Goal: Task Accomplishment & Management: Use online tool/utility

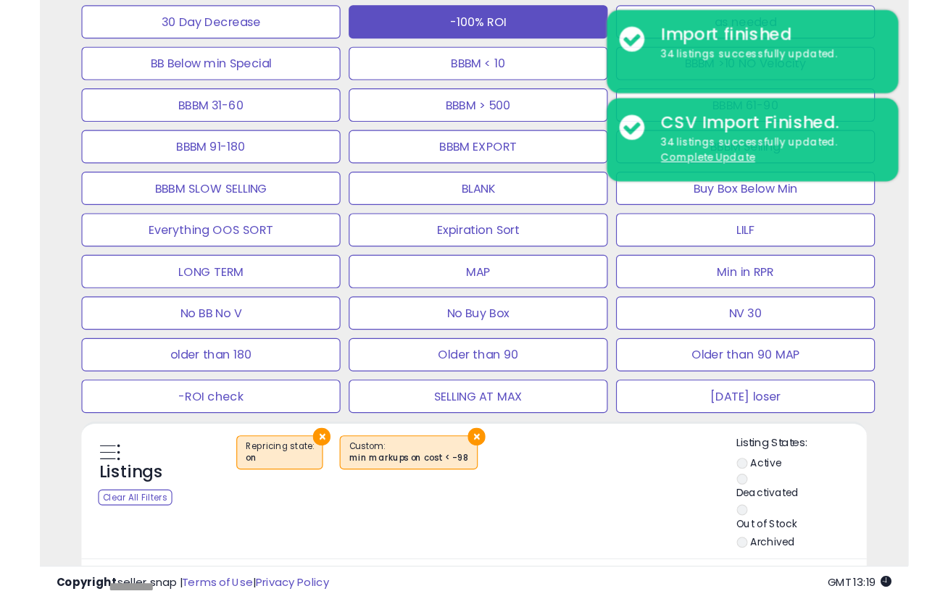
scroll to position [0, 832]
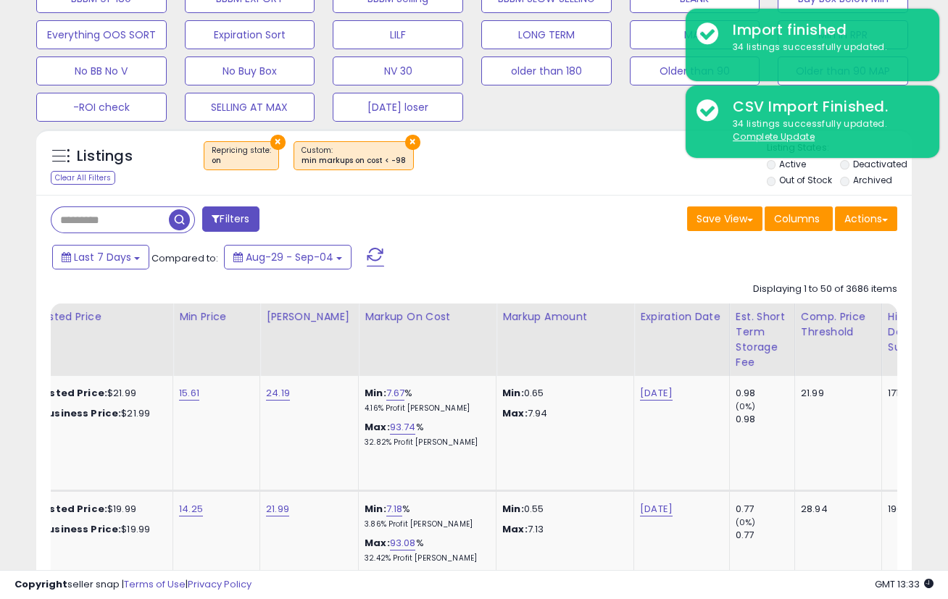
click at [536, 147] on div "× Repricing state : on ×" at bounding box center [476, 161] width 581 height 41
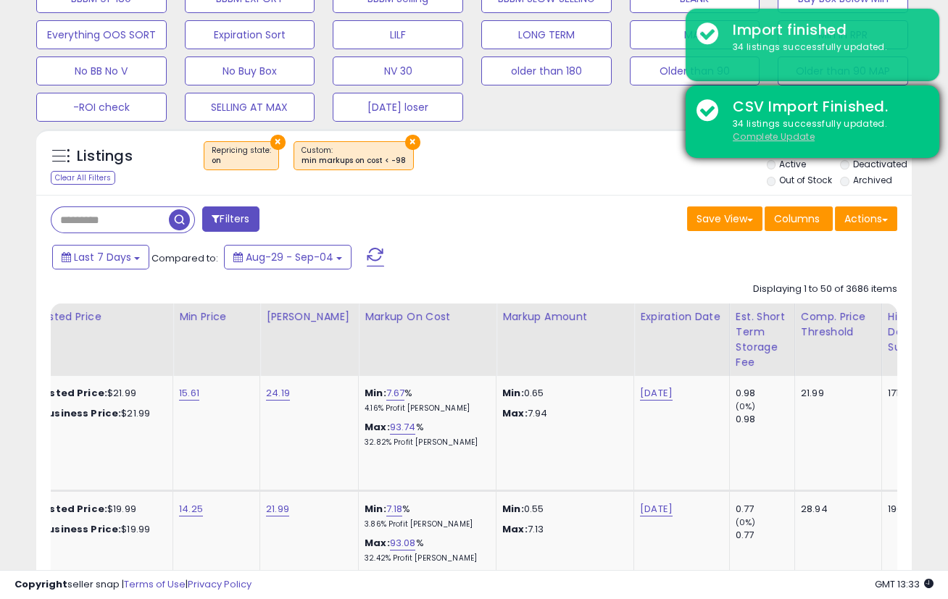
click at [745, 133] on u "Complete Update" at bounding box center [774, 136] width 82 height 12
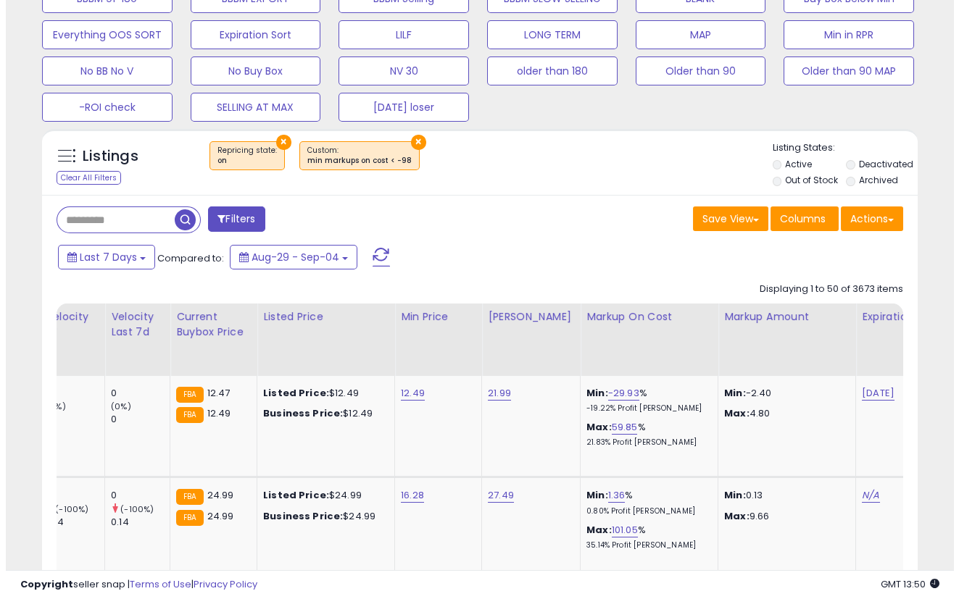
scroll to position [340, 0]
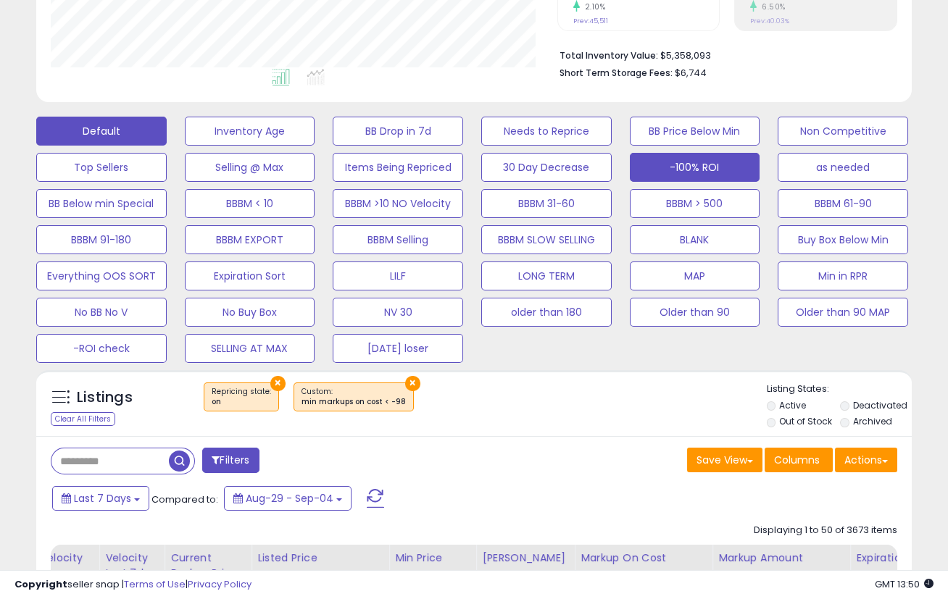
click at [125, 125] on button "Default" at bounding box center [101, 131] width 130 height 29
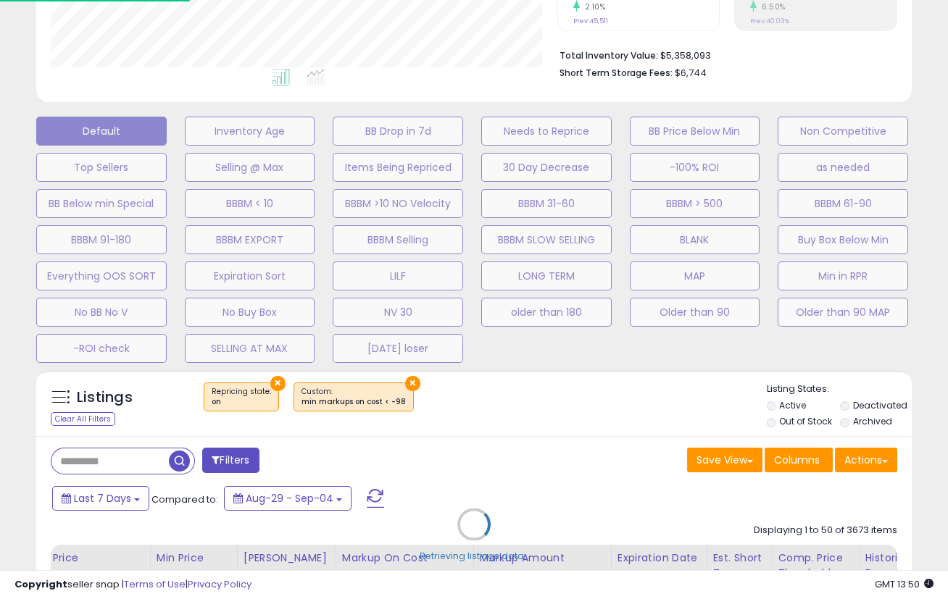
scroll to position [297, 512]
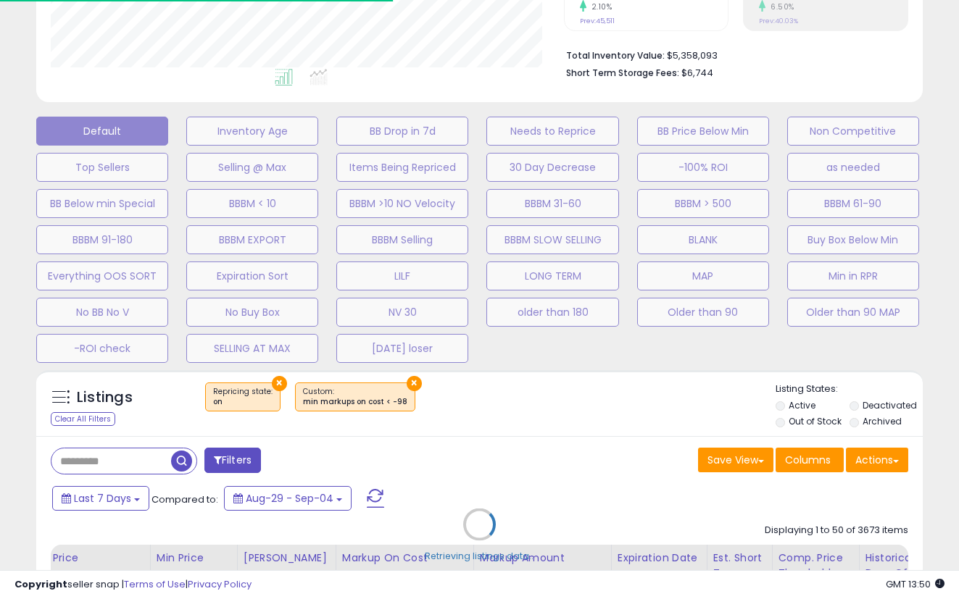
select select "**"
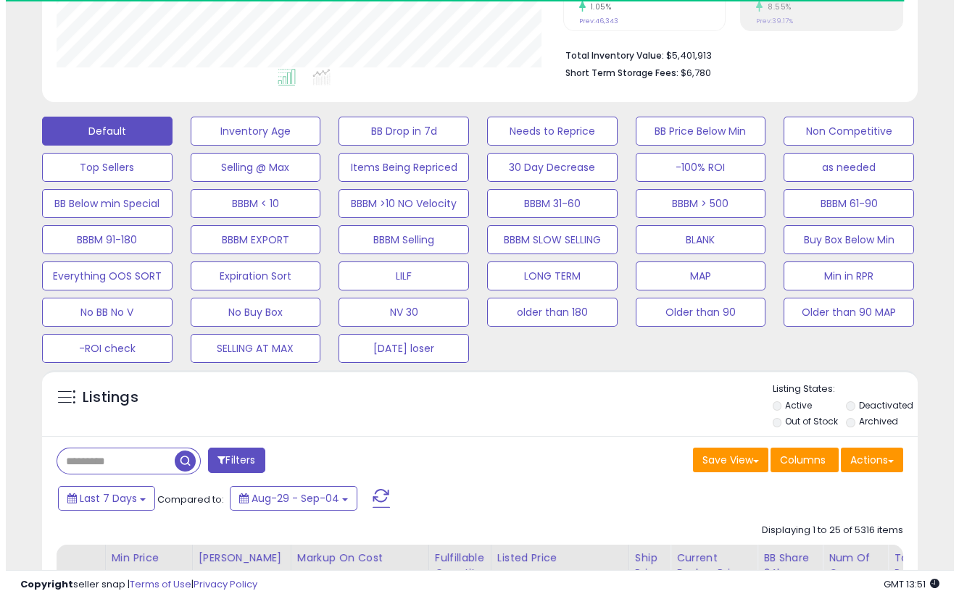
scroll to position [297, 506]
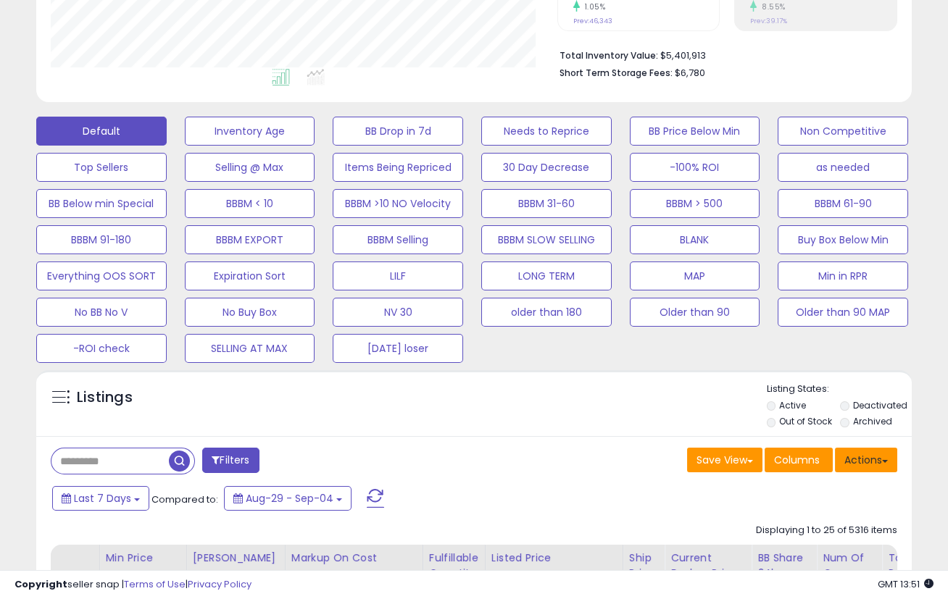
click at [852, 464] on button "Actions" at bounding box center [866, 460] width 62 height 25
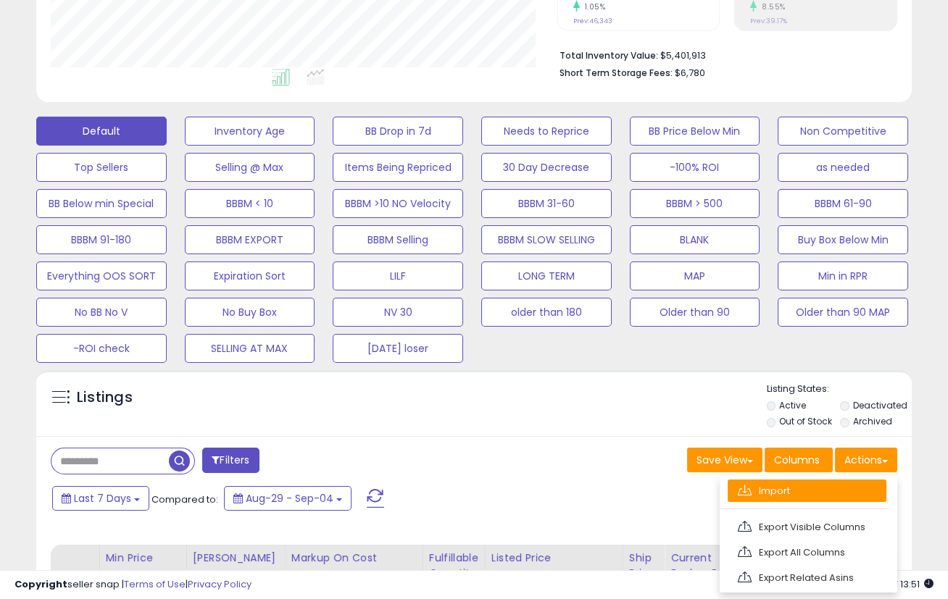
click at [812, 493] on link "Import" at bounding box center [807, 491] width 159 height 22
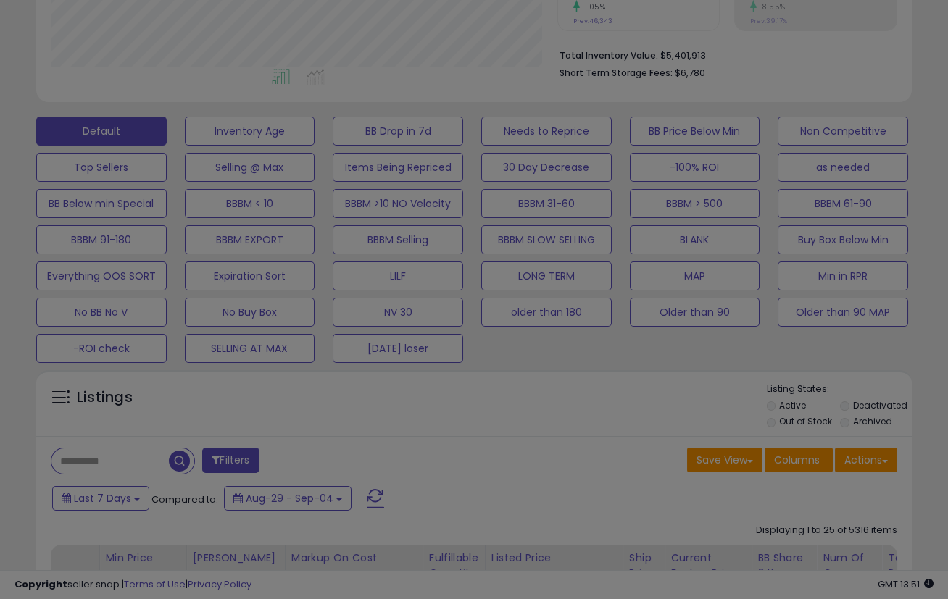
scroll to position [297, 512]
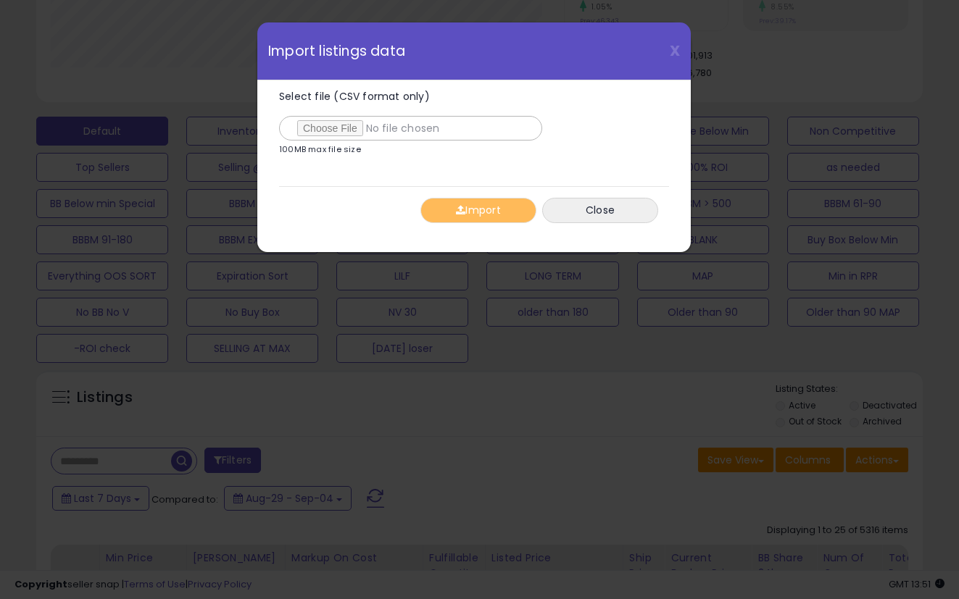
type input "**********"
click at [496, 217] on button "Import" at bounding box center [478, 210] width 116 height 25
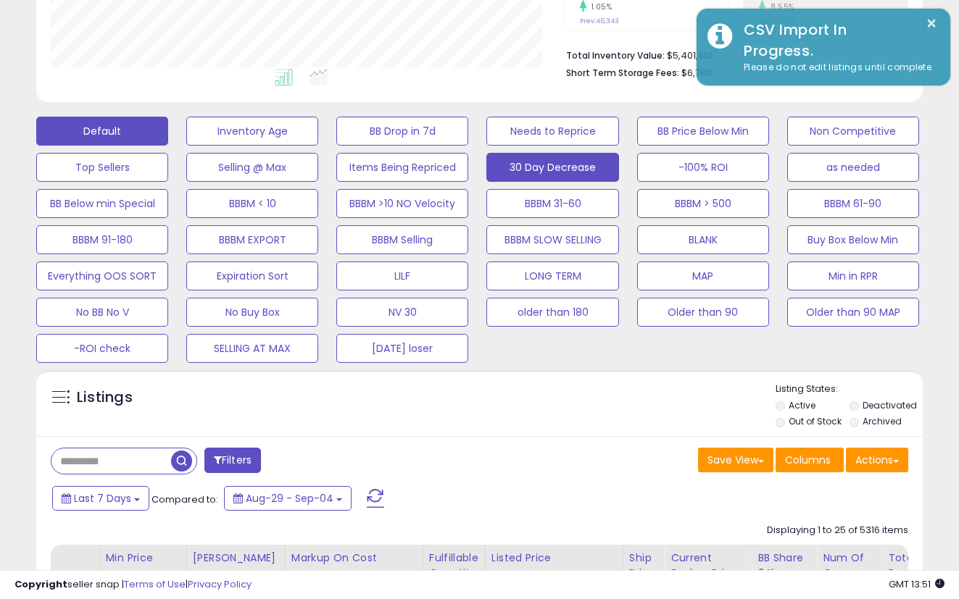
scroll to position [724364, 724154]
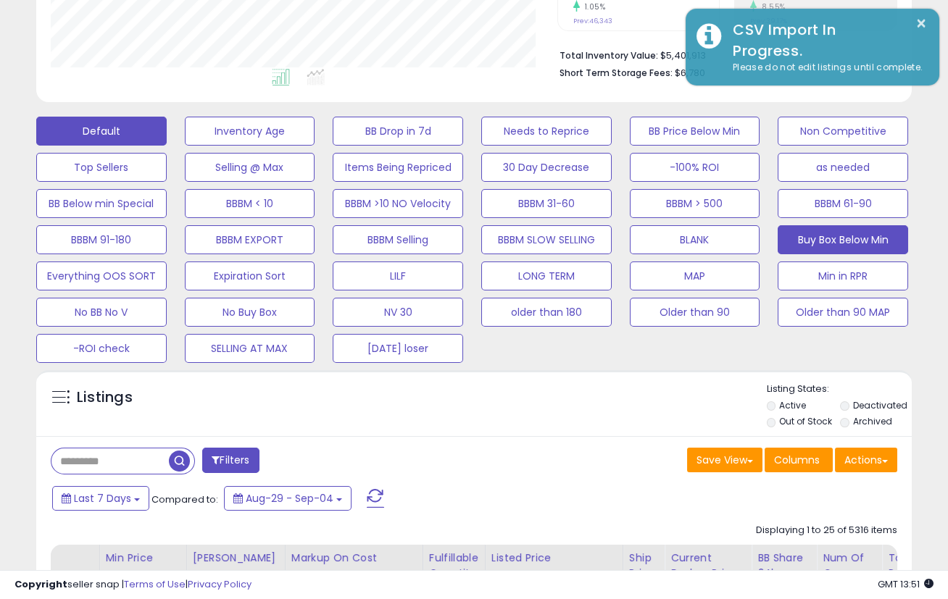
click at [854, 244] on button "Buy Box Below Min" at bounding box center [843, 239] width 130 height 29
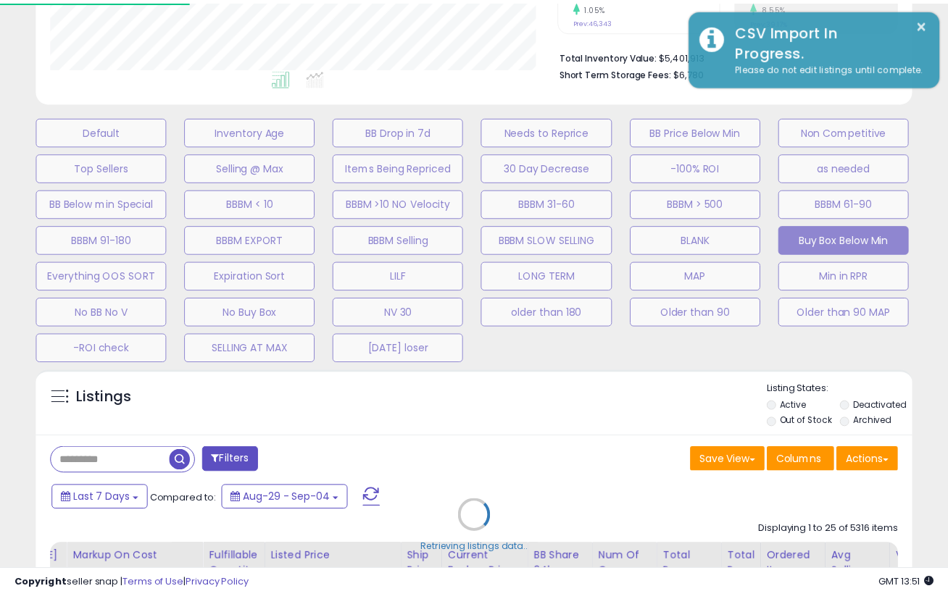
scroll to position [297, 512]
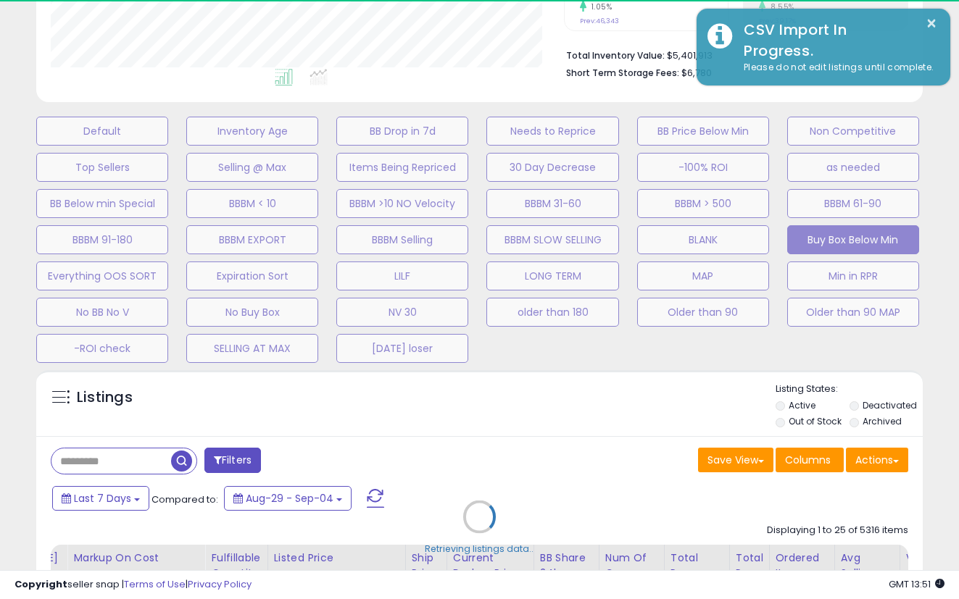
select select "**"
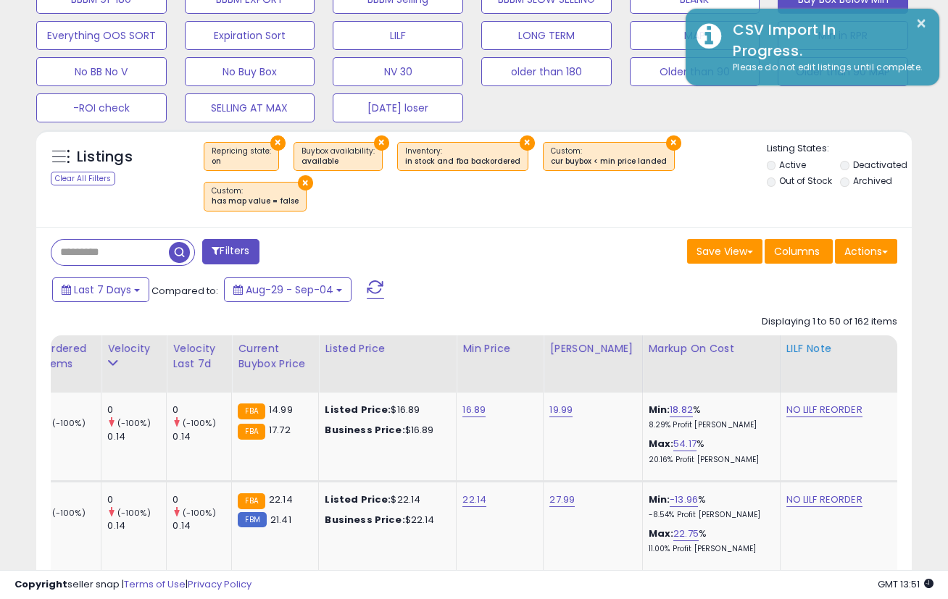
scroll to position [581, 0]
click at [870, 246] on button "Actions" at bounding box center [866, 250] width 62 height 25
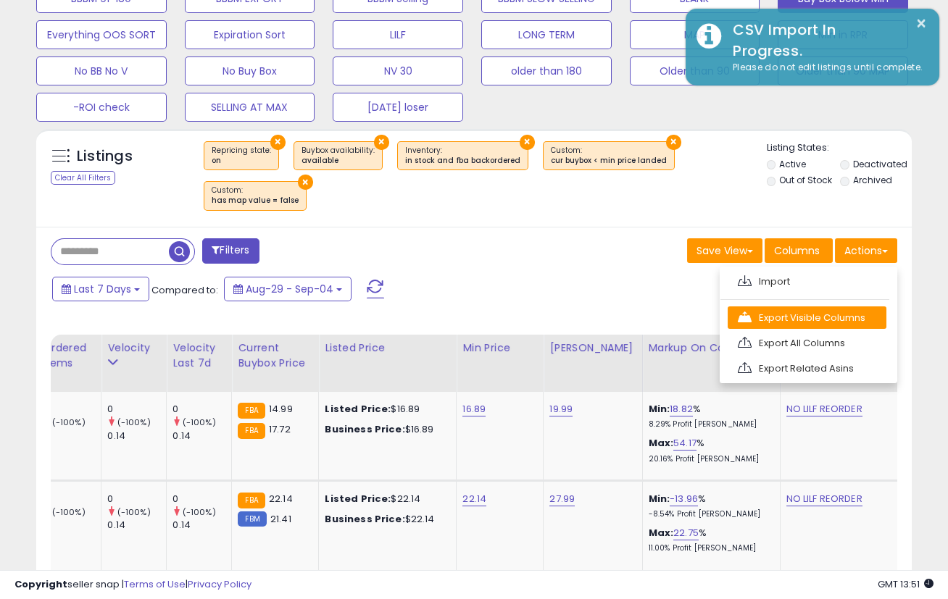
click at [802, 314] on link "Export Visible Columns" at bounding box center [807, 318] width 159 height 22
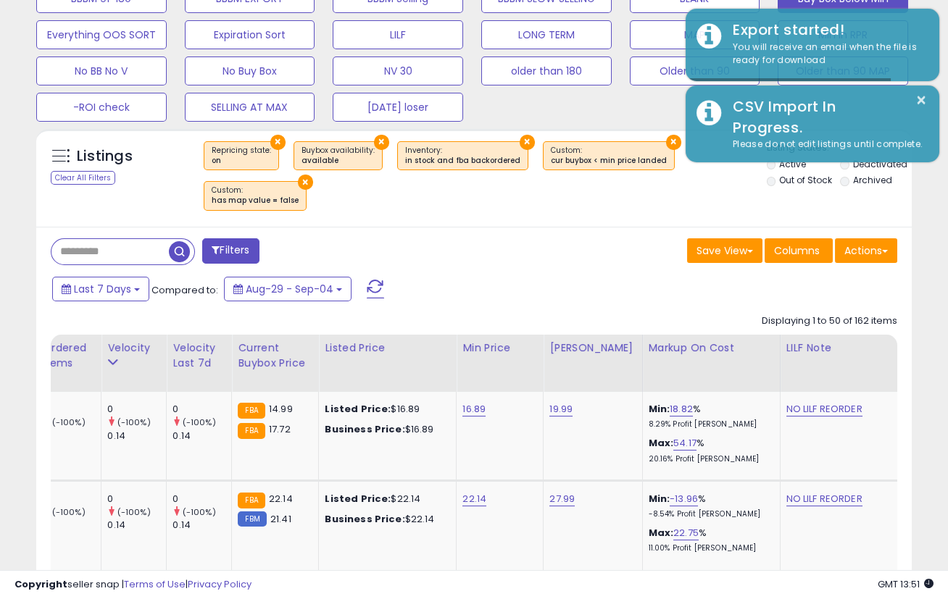
scroll to position [340, 0]
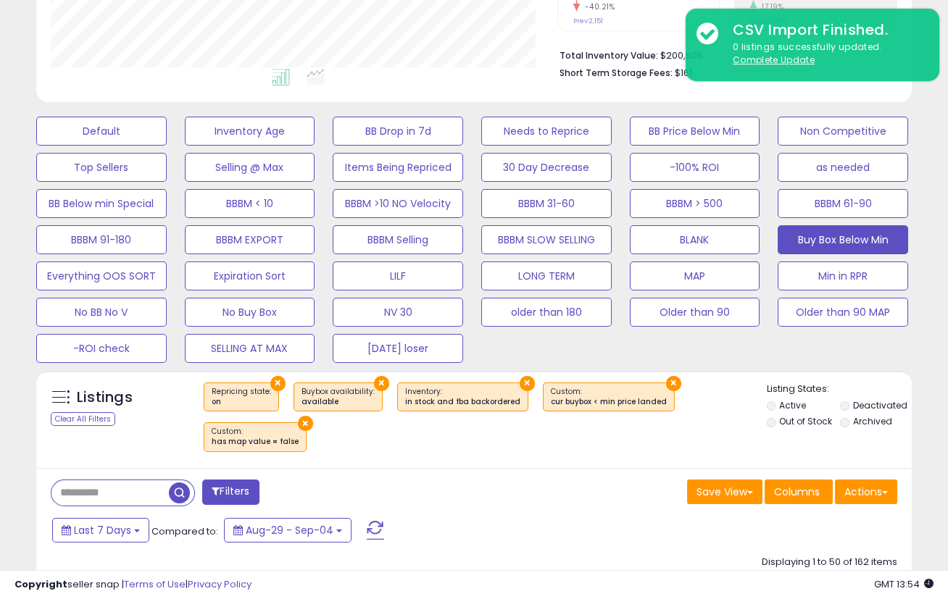
scroll to position [581, 0]
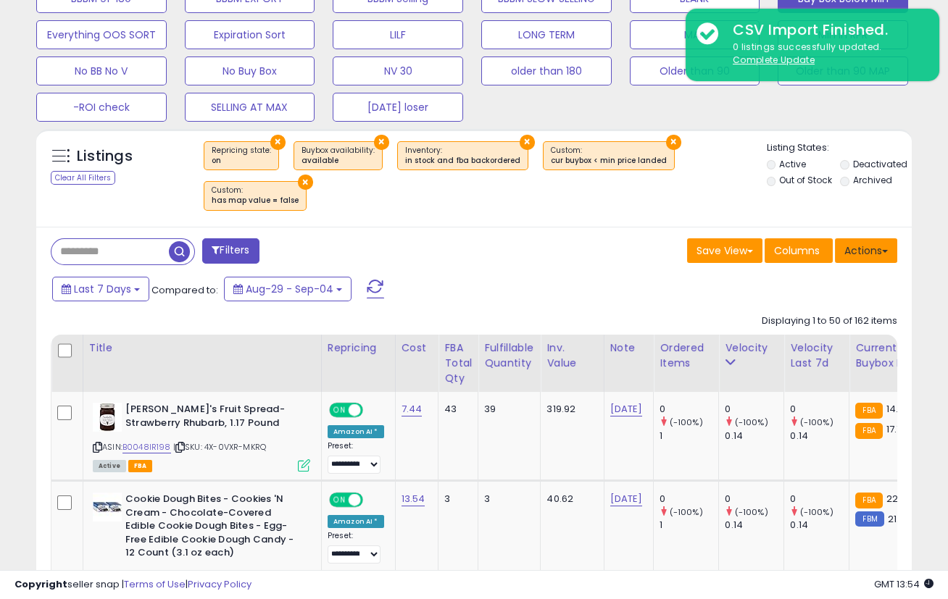
click at [864, 249] on button "Actions" at bounding box center [866, 250] width 62 height 25
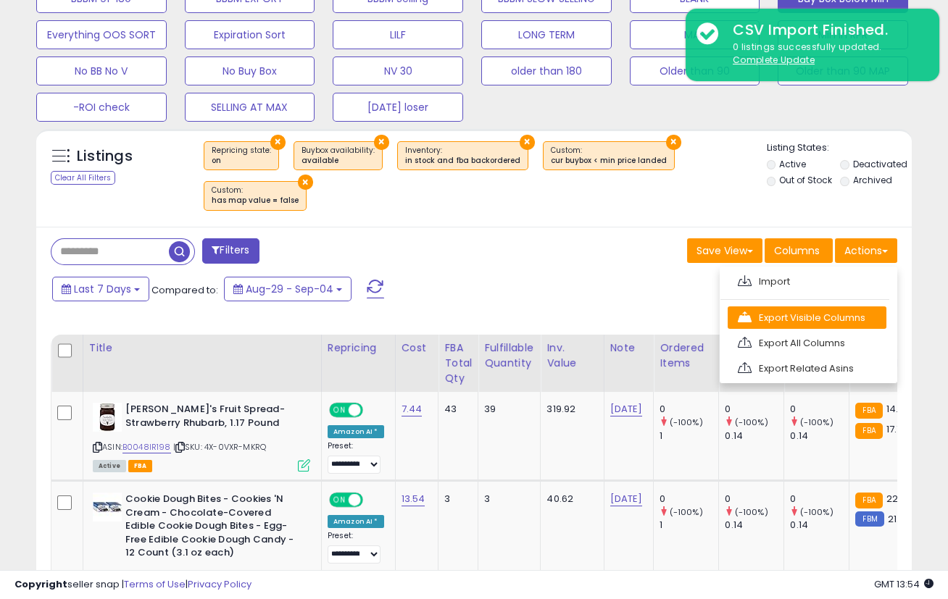
click at [832, 315] on link "Export Visible Columns" at bounding box center [807, 318] width 159 height 22
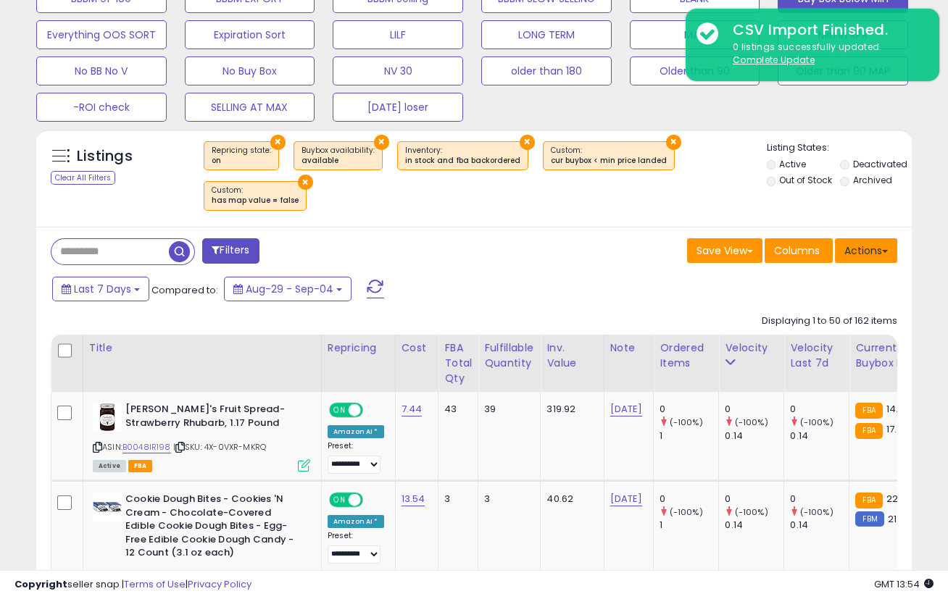
click at [859, 249] on button "Actions" at bounding box center [866, 250] width 62 height 25
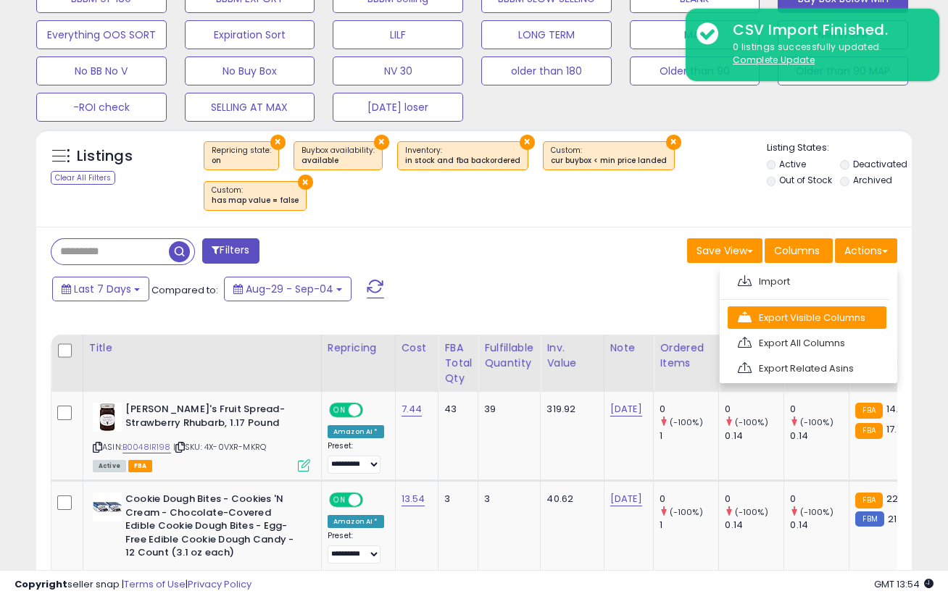
click at [833, 317] on link "Export Visible Columns" at bounding box center [807, 318] width 159 height 22
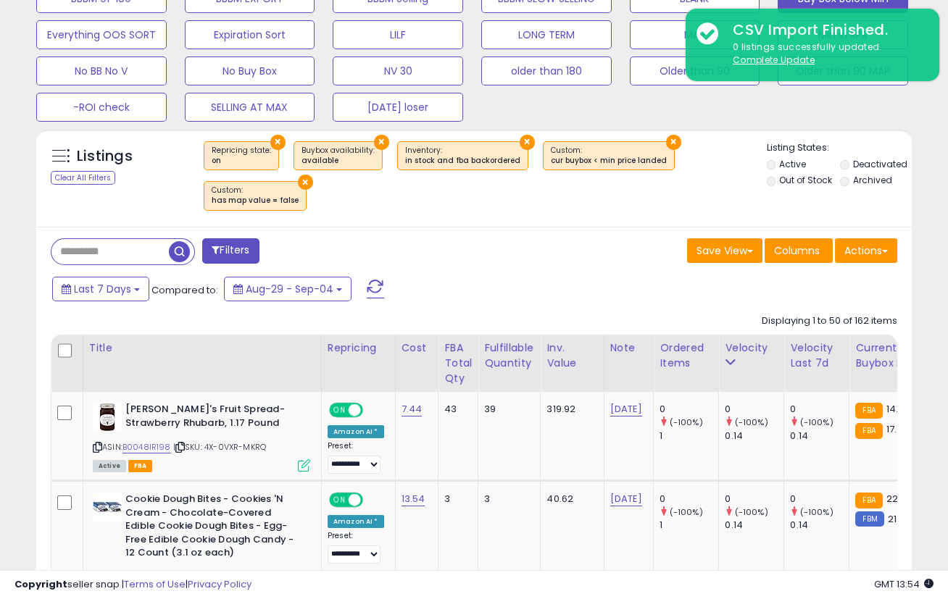
scroll to position [340, 0]
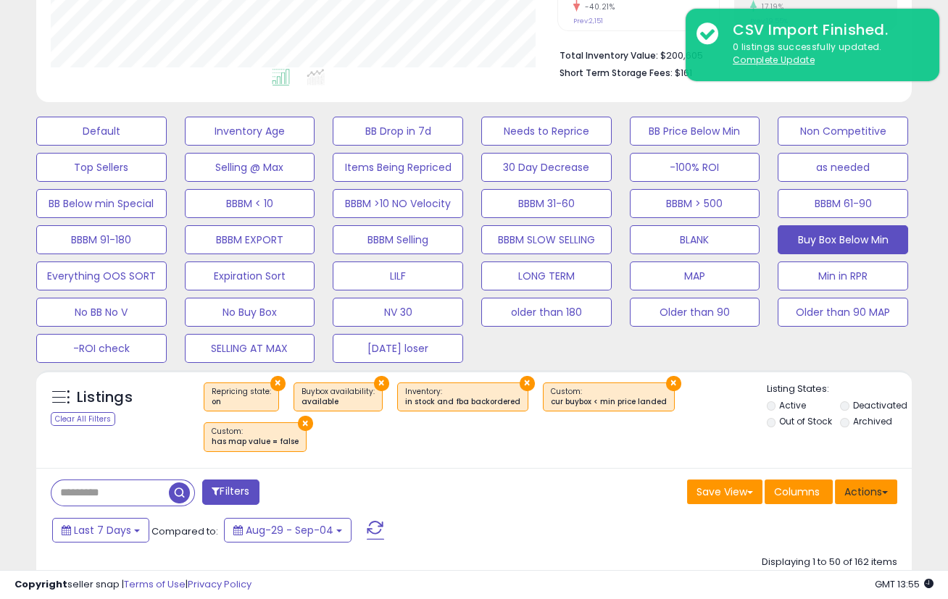
click at [855, 494] on button "Actions" at bounding box center [866, 492] width 62 height 25
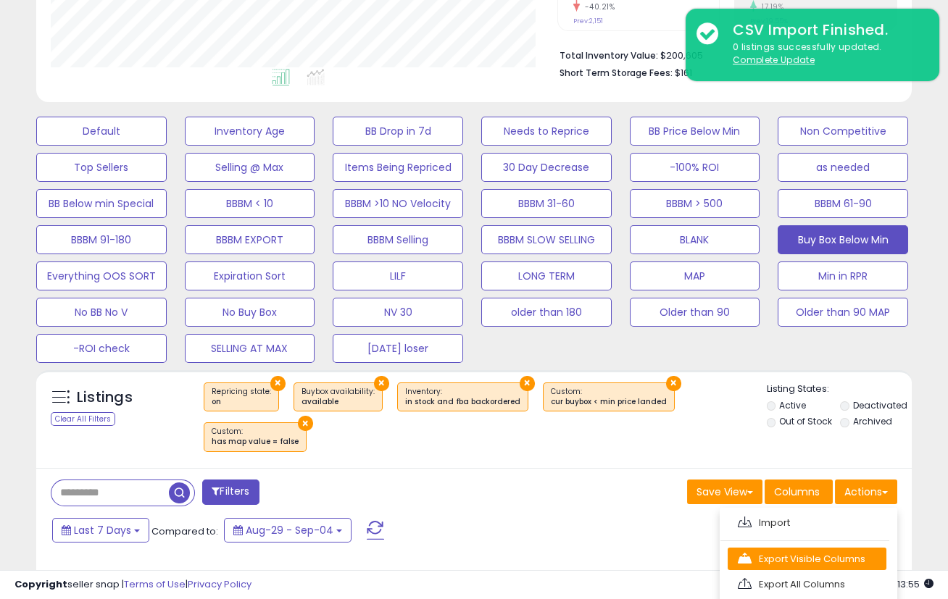
click at [830, 550] on link "Export Visible Columns" at bounding box center [807, 559] width 159 height 22
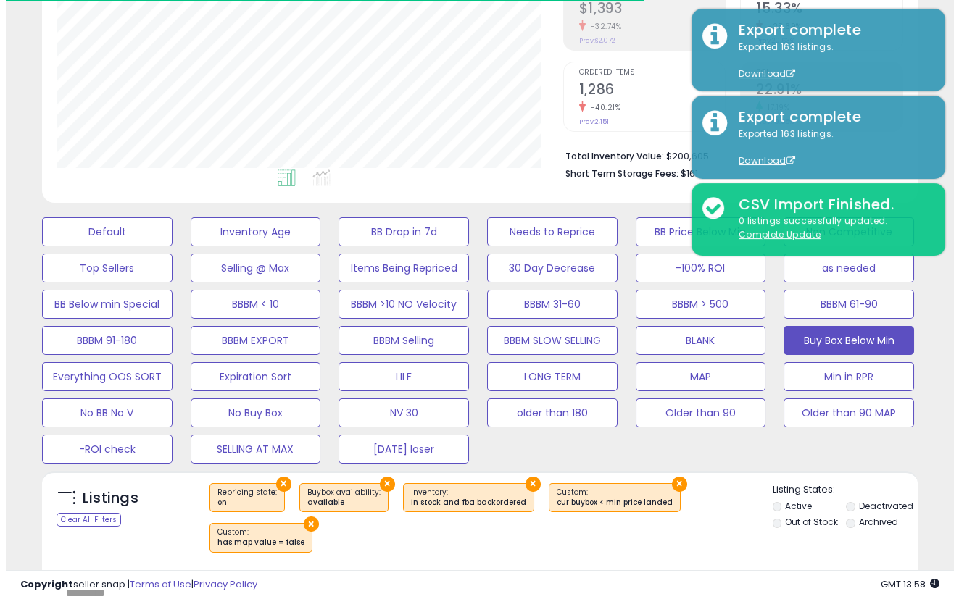
scroll to position [241, 0]
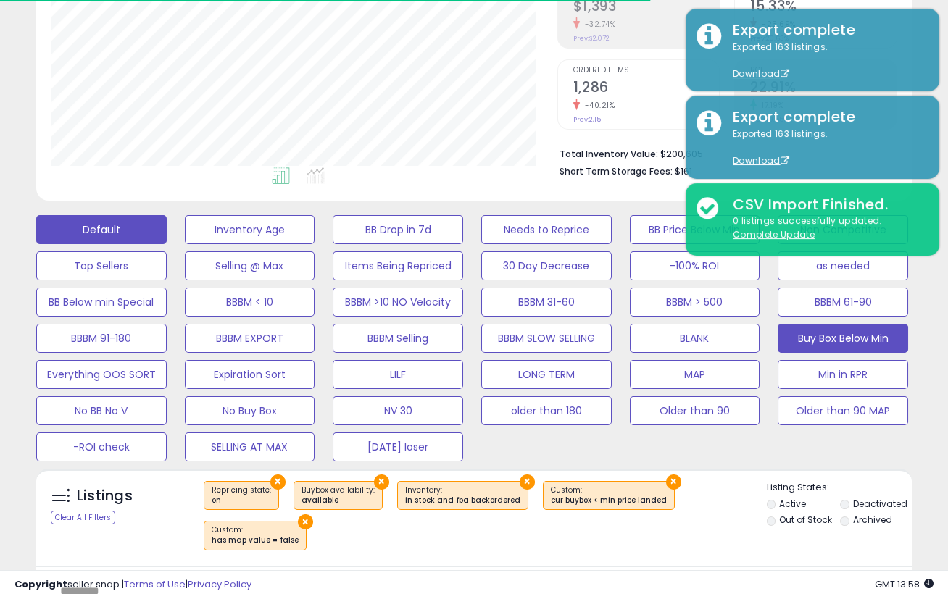
click at [132, 219] on button "Default" at bounding box center [101, 229] width 130 height 29
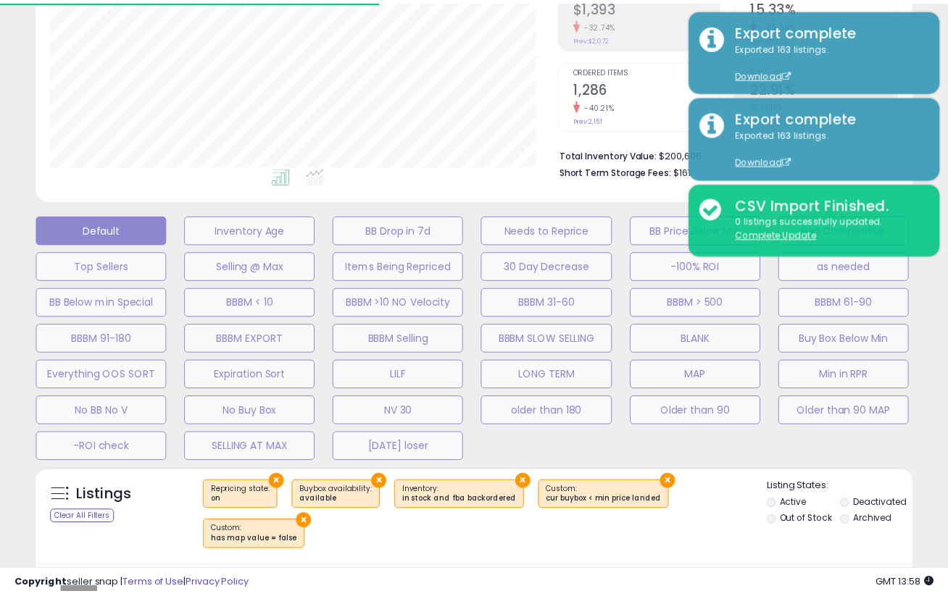
scroll to position [297, 512]
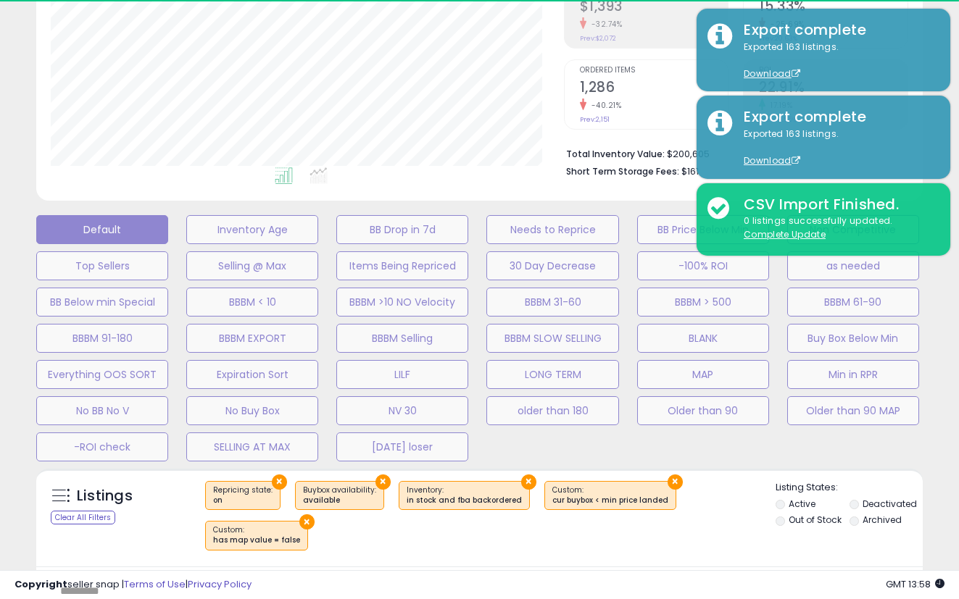
select select "**"
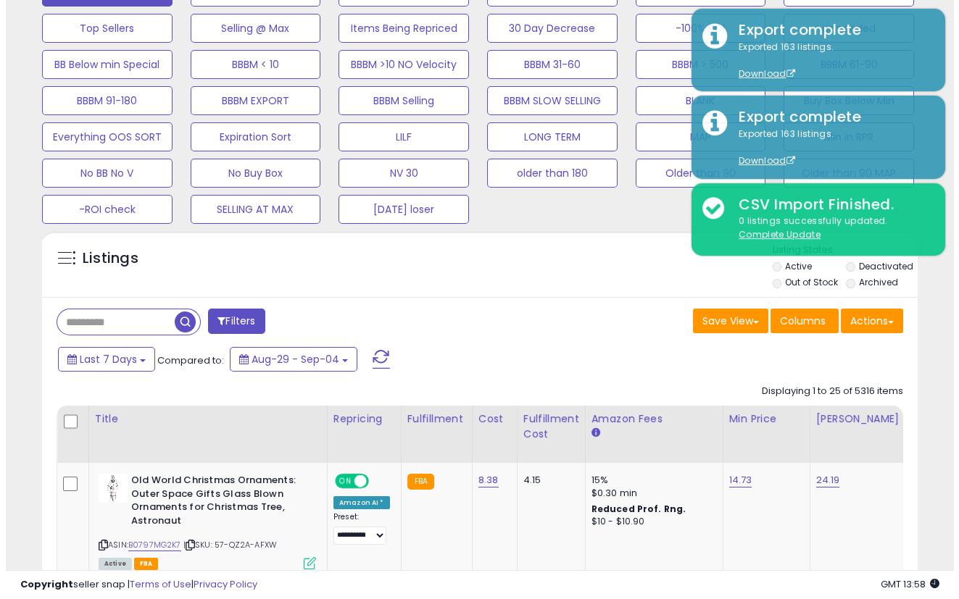
scroll to position [483, 0]
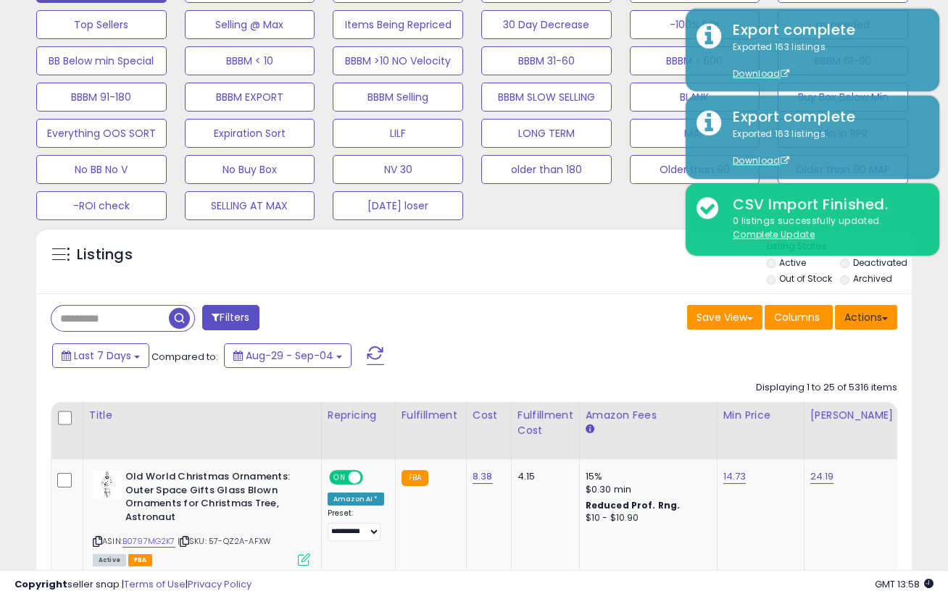
click at [849, 322] on button "Actions" at bounding box center [866, 317] width 62 height 25
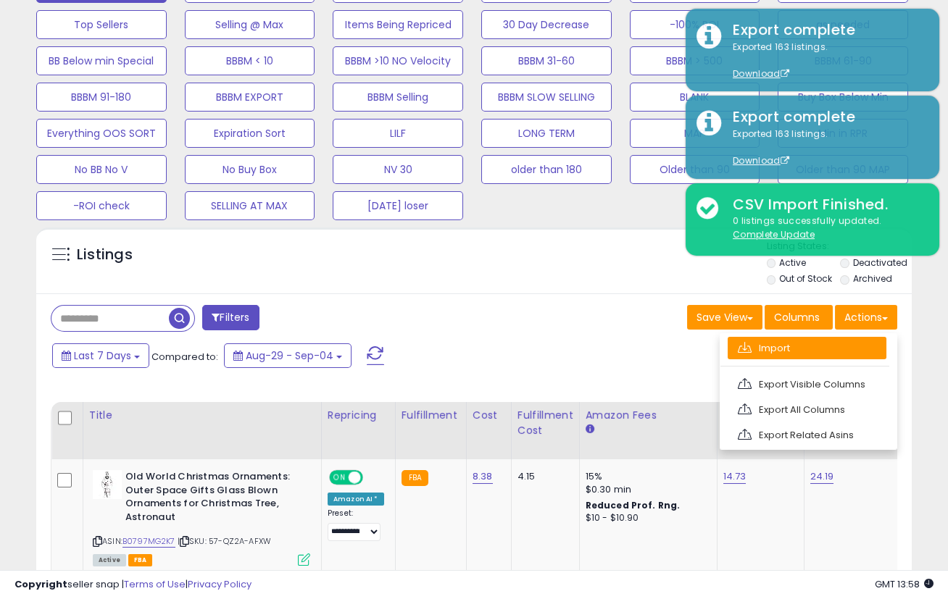
click at [825, 345] on link "Import" at bounding box center [807, 348] width 159 height 22
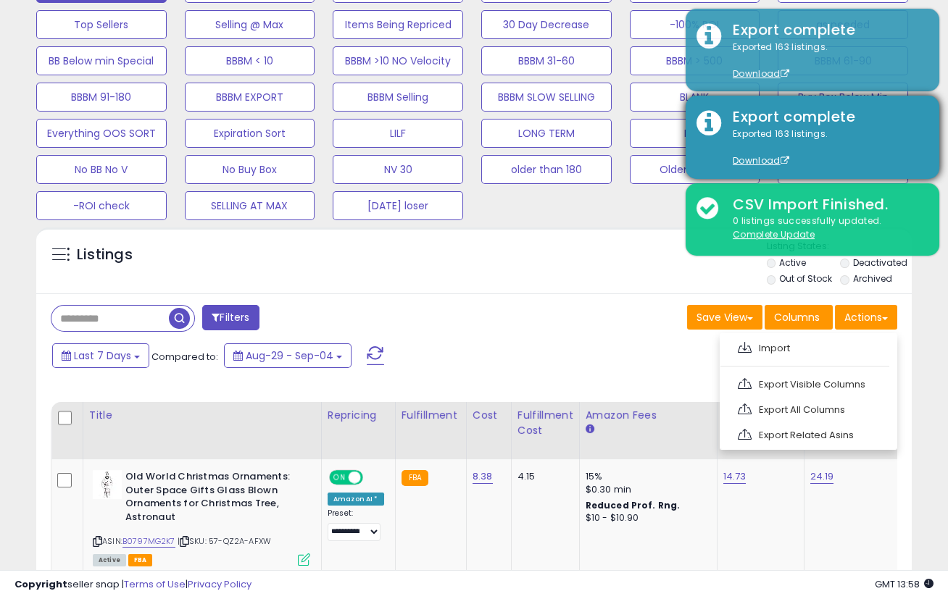
scroll to position [297, 512]
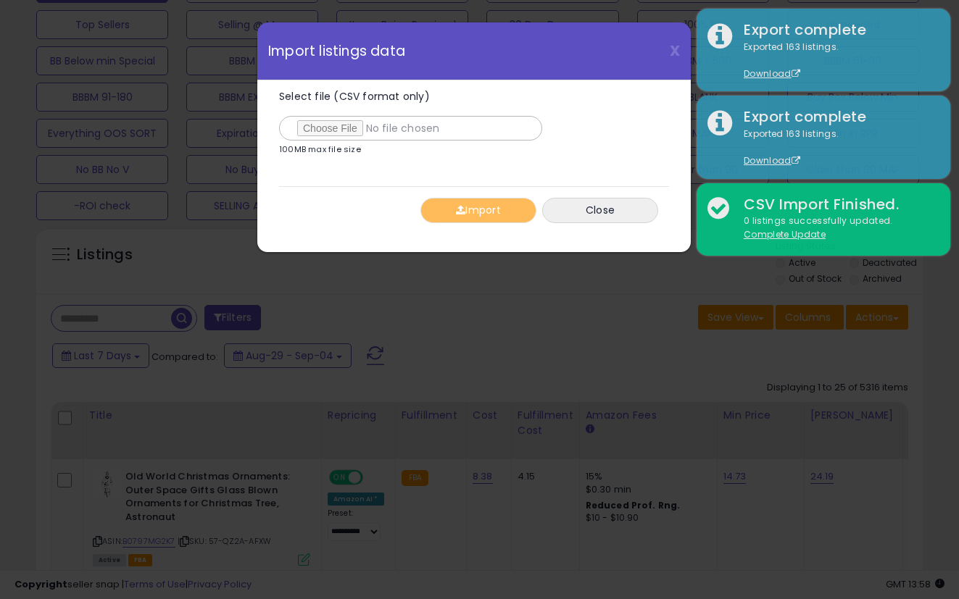
type input "**********"
click at [466, 222] on div "Import Close" at bounding box center [474, 210] width 390 height 48
click at [465, 210] on button "Import" at bounding box center [478, 210] width 116 height 25
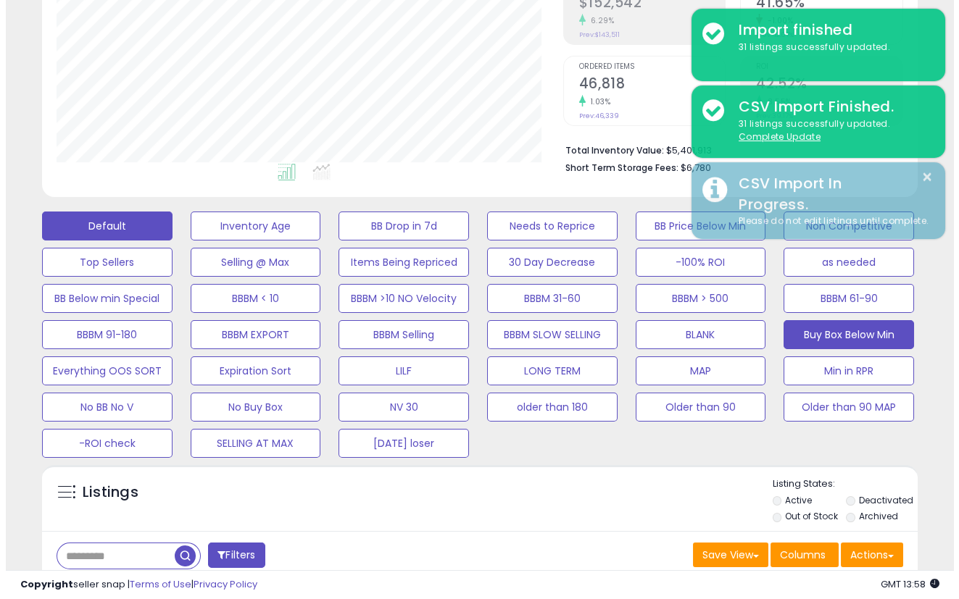
scroll to position [241, 0]
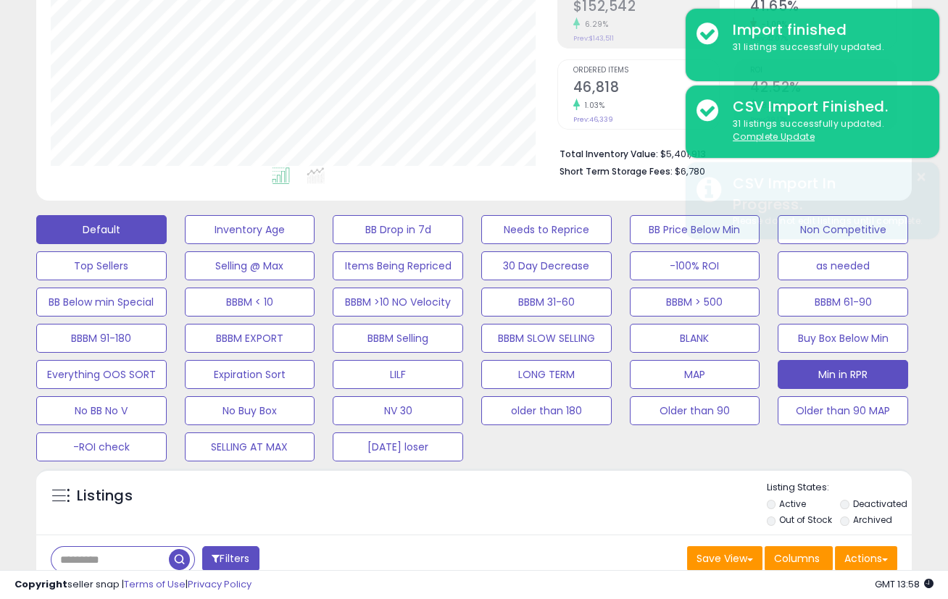
click at [841, 372] on button "Min in RPR" at bounding box center [843, 374] width 130 height 29
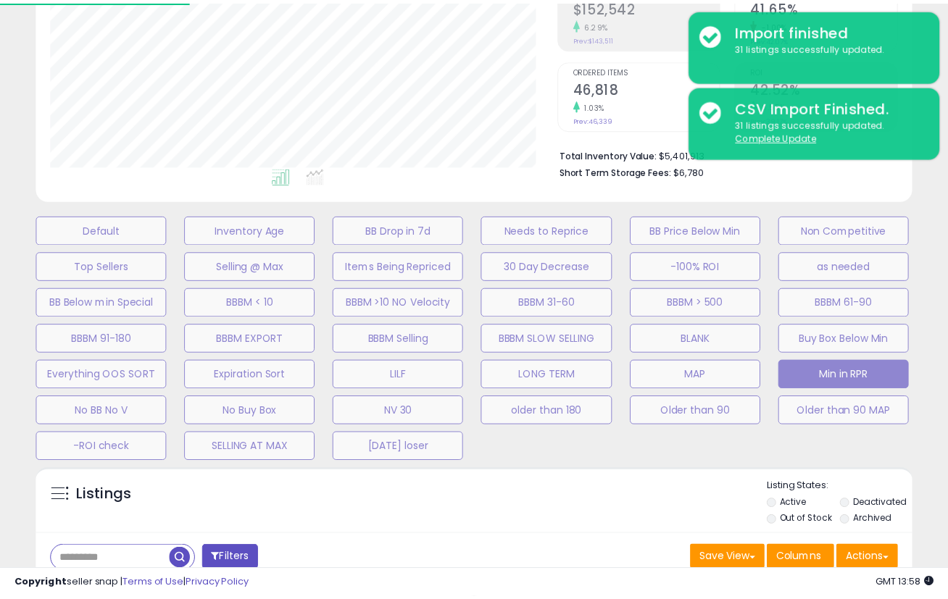
scroll to position [297, 512]
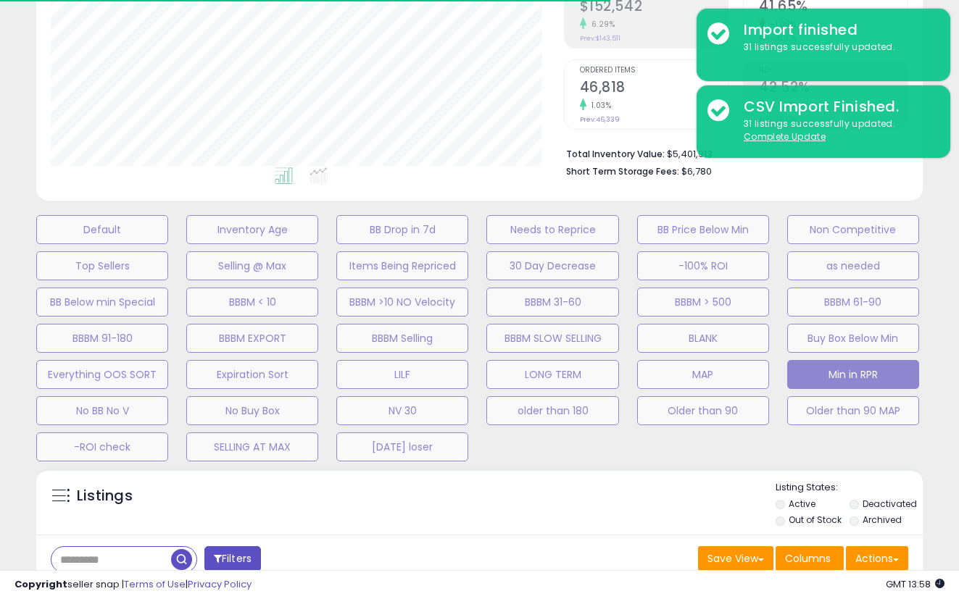
select select "**"
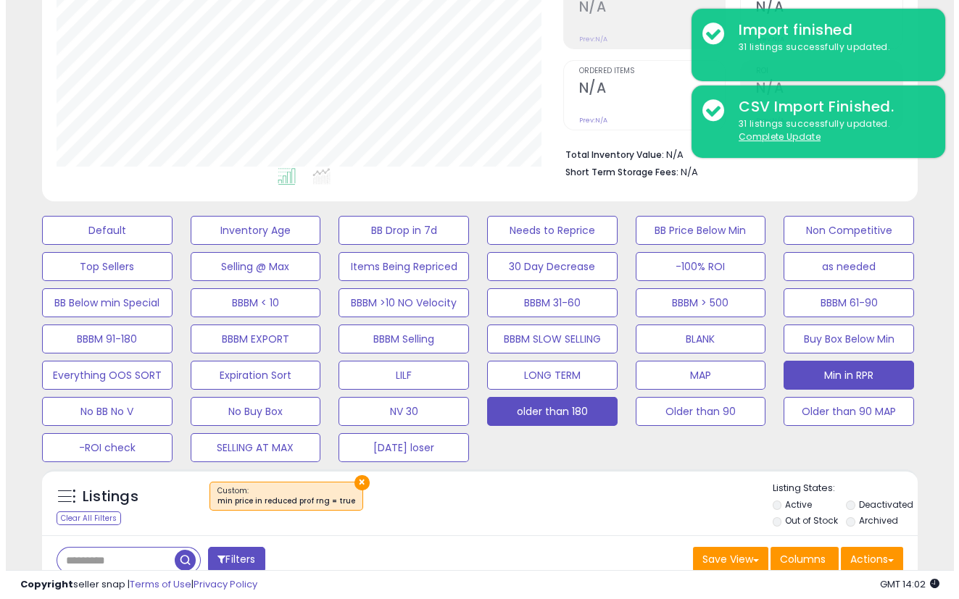
scroll to position [241, 0]
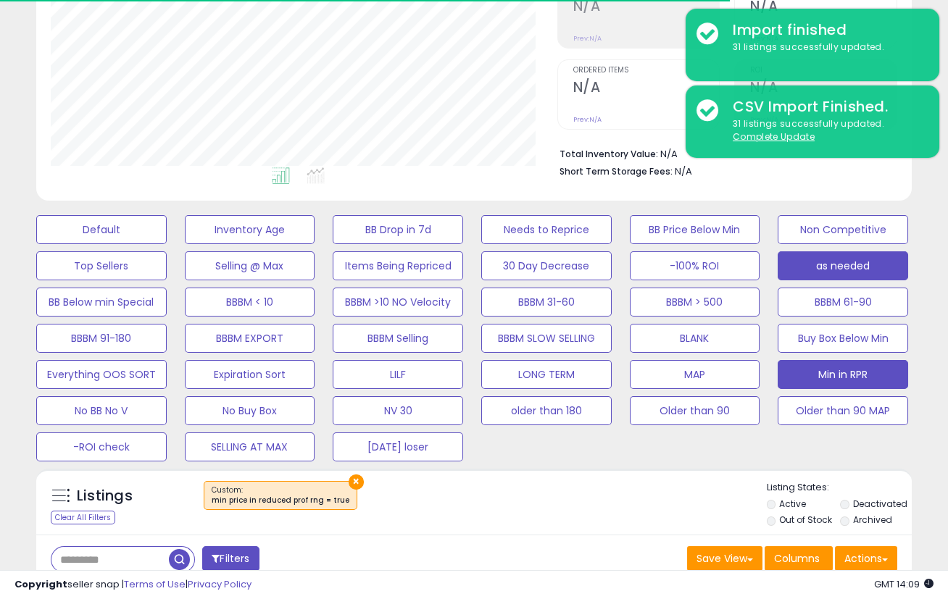
click at [844, 265] on button "as needed" at bounding box center [843, 265] width 130 height 29
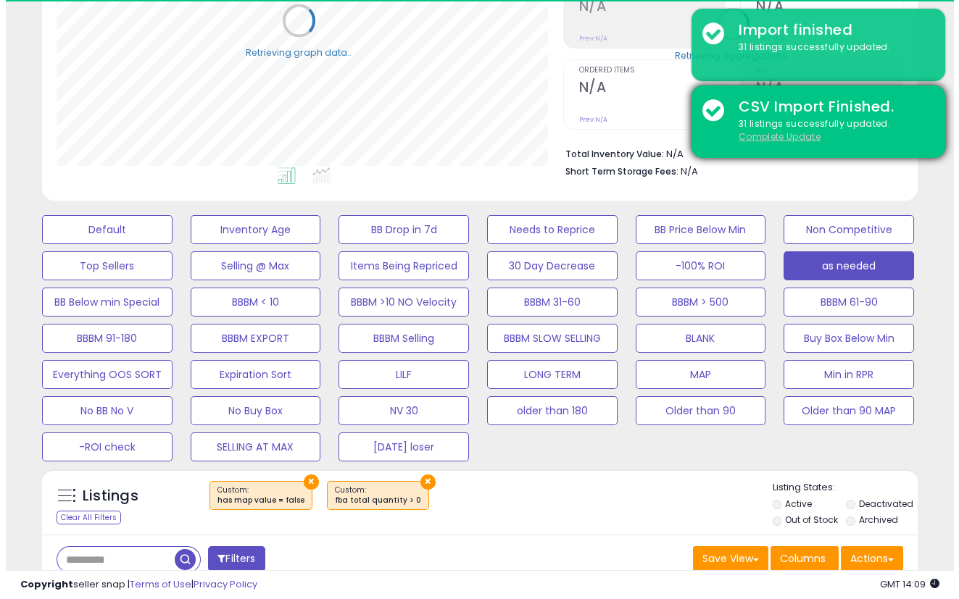
scroll to position [724364, 724154]
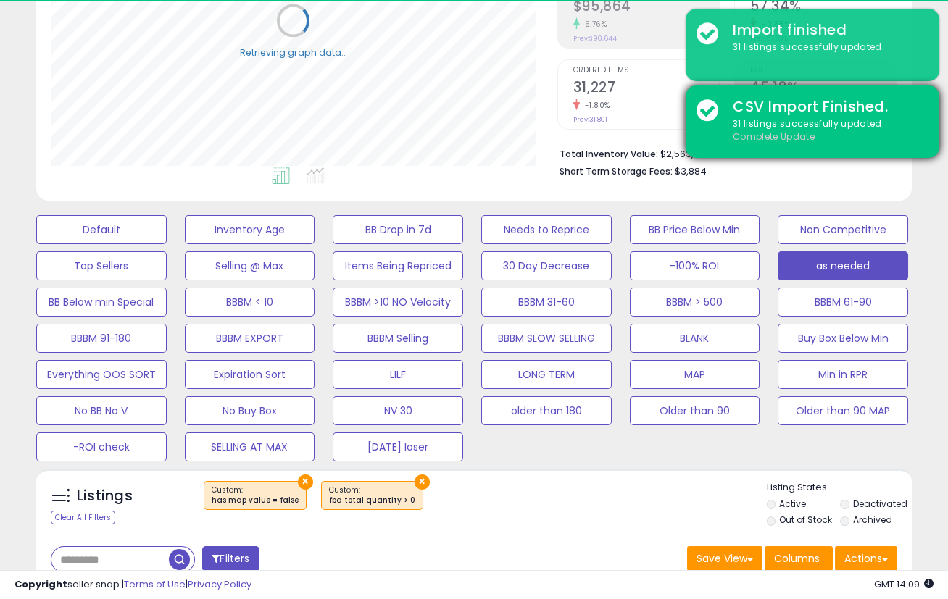
click at [777, 139] on u "Complete Update" at bounding box center [774, 136] width 82 height 12
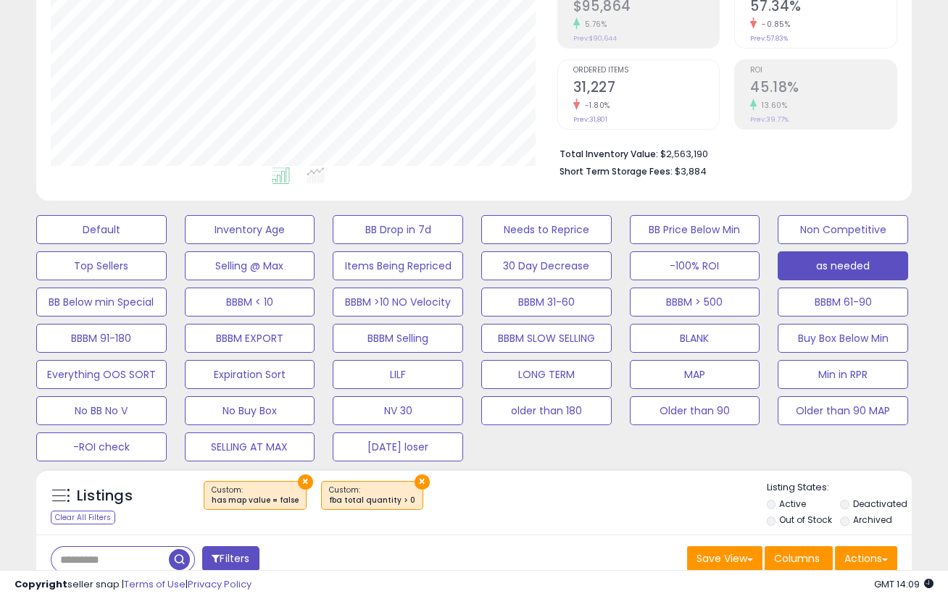
scroll to position [483, 0]
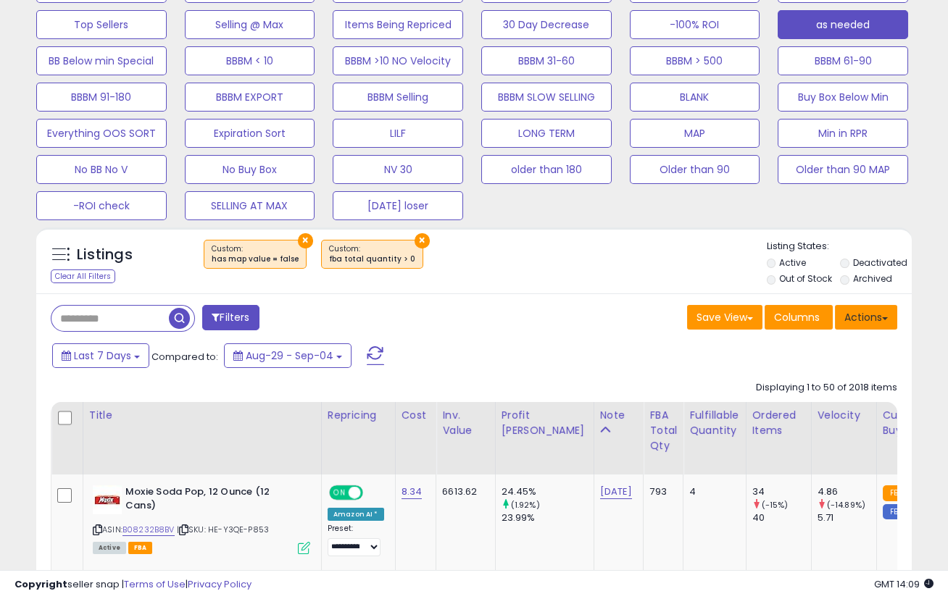
click at [864, 314] on button "Actions" at bounding box center [866, 317] width 62 height 25
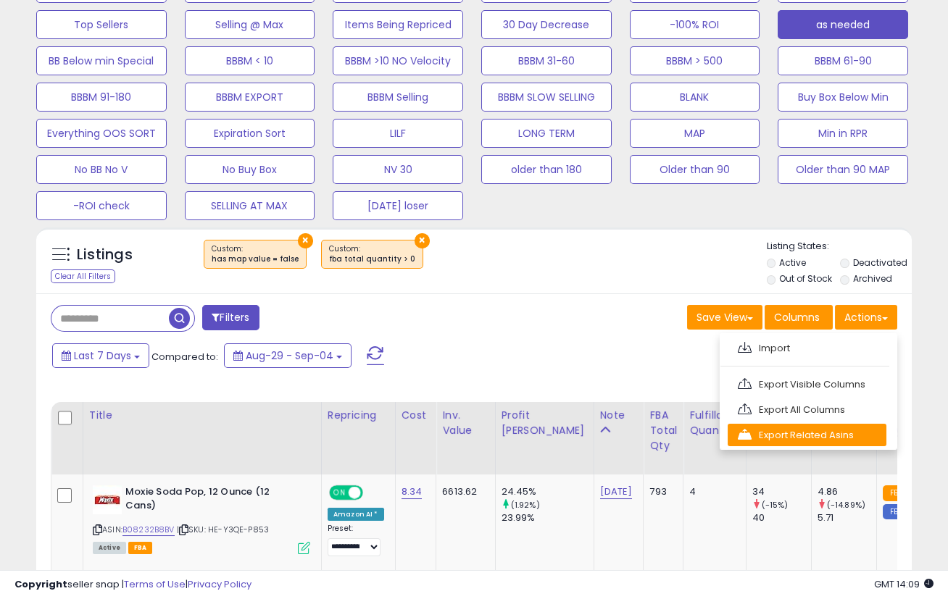
click at [808, 433] on link "Export Related Asins" at bounding box center [807, 435] width 159 height 22
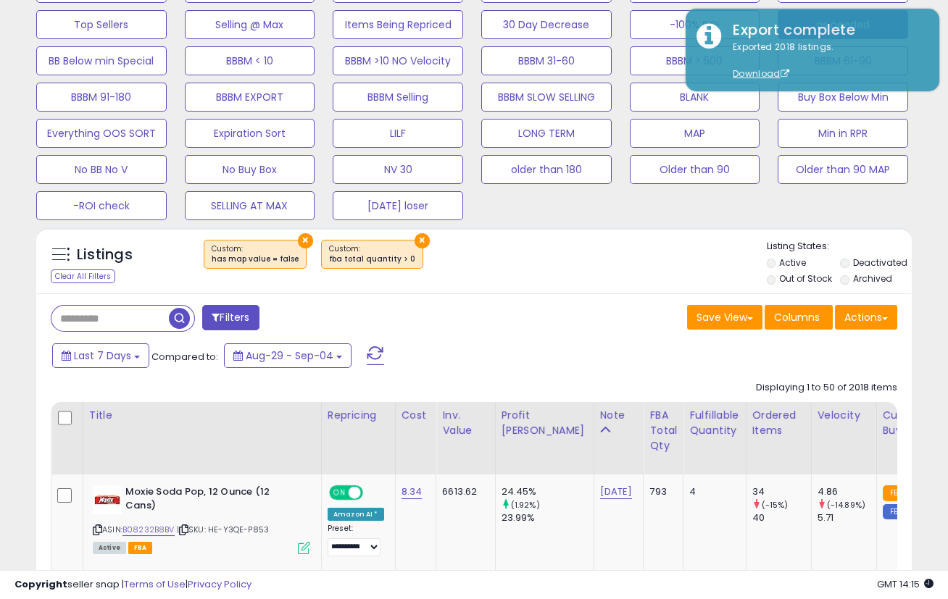
drag, startPoint x: 639, startPoint y: 252, endPoint x: 659, endPoint y: 251, distance: 20.3
click at [641, 252] on div "× ×" at bounding box center [476, 260] width 581 height 41
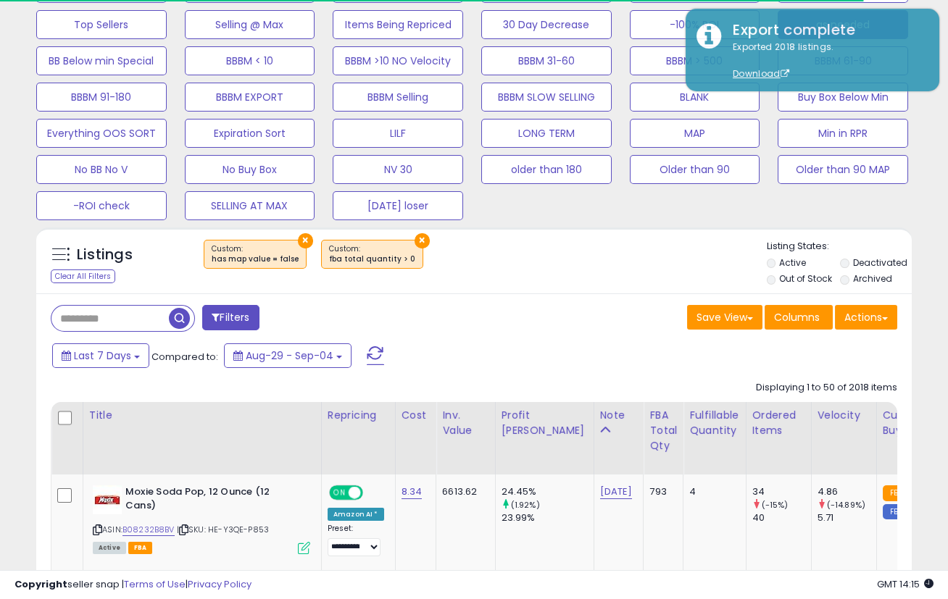
click at [875, 217] on div "Default Inventory Age BB Drop in 7d Needs to Reprice BB Price Below Min Non Com…" at bounding box center [474, 94] width 912 height 254
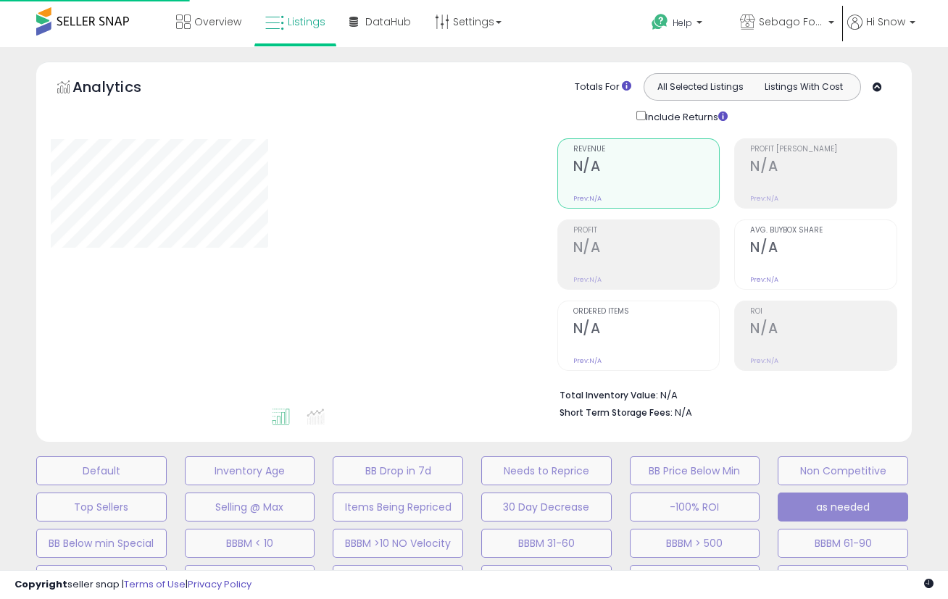
scroll to position [481, 0]
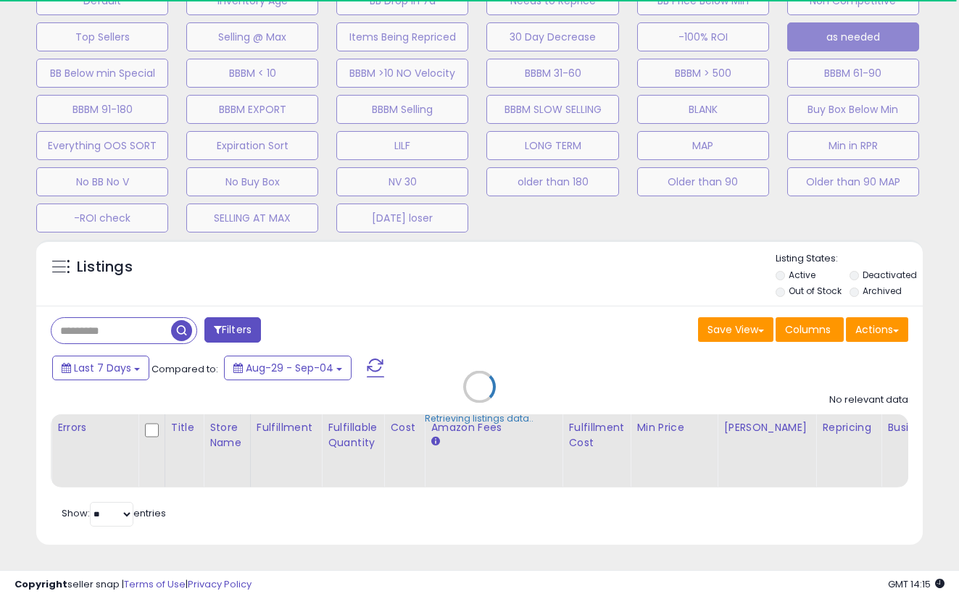
select select "**"
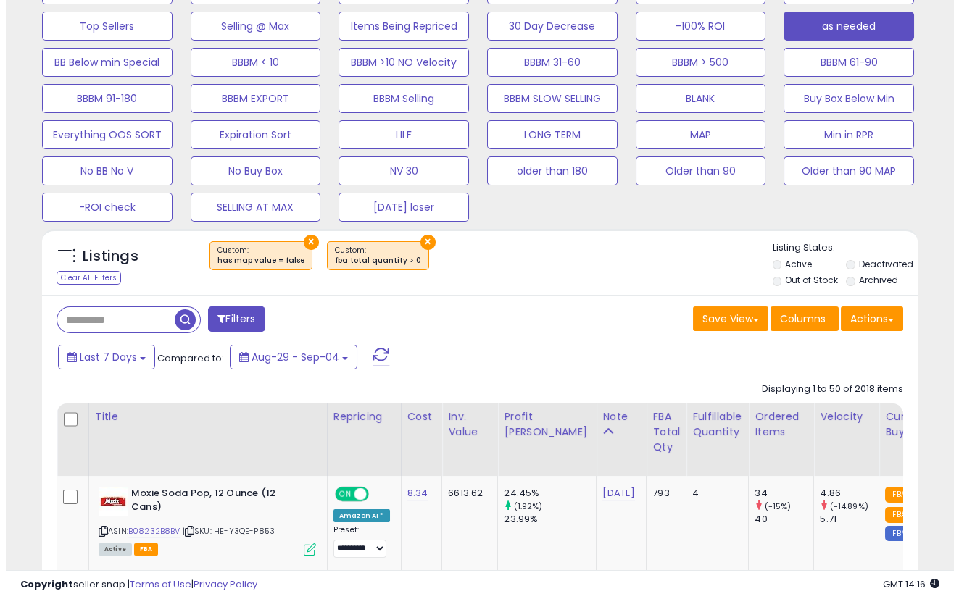
scroll to position [297, 506]
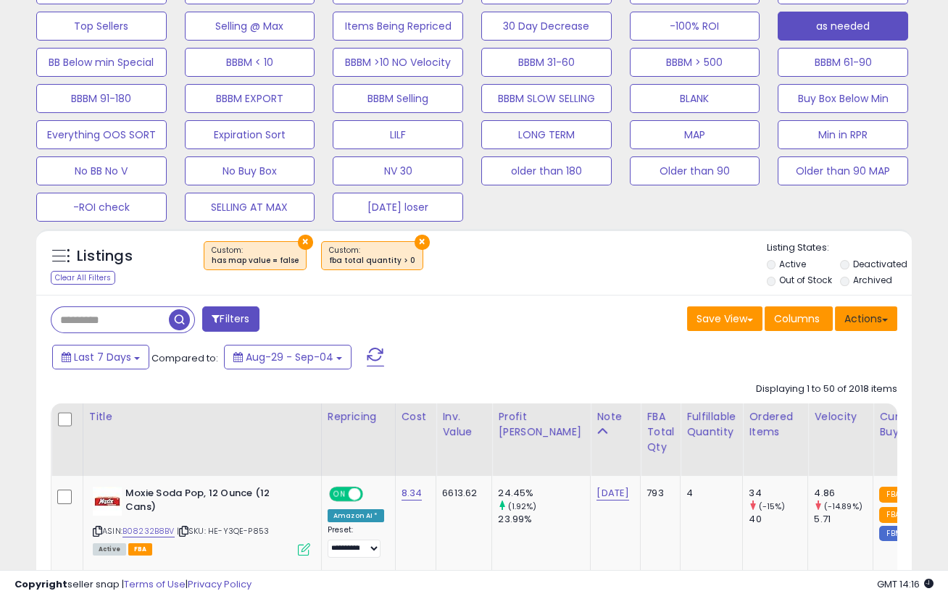
click at [863, 317] on button "Actions" at bounding box center [866, 319] width 62 height 25
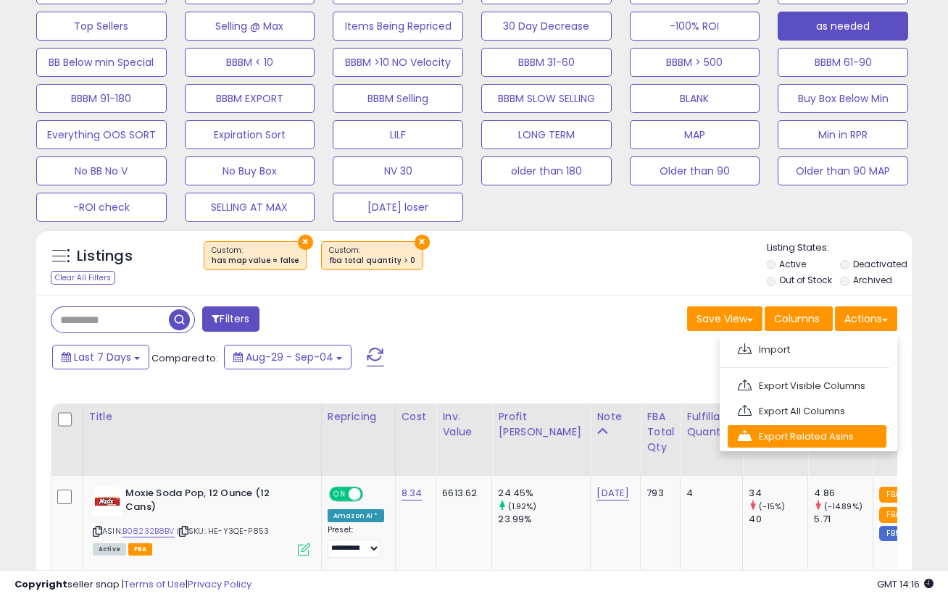
click at [802, 439] on link "Export Related Asins" at bounding box center [807, 436] width 159 height 22
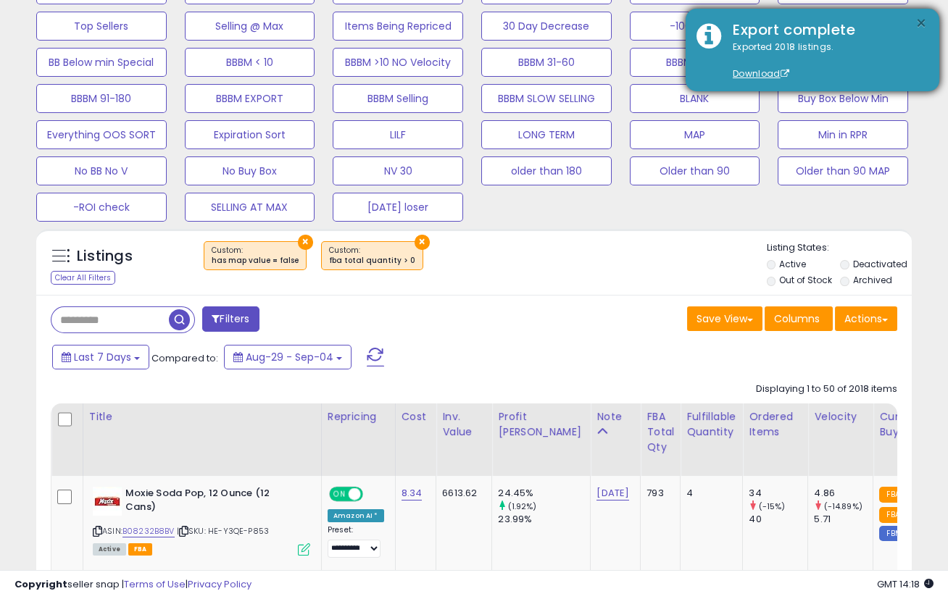
click at [920, 20] on button "×" at bounding box center [921, 23] width 12 height 18
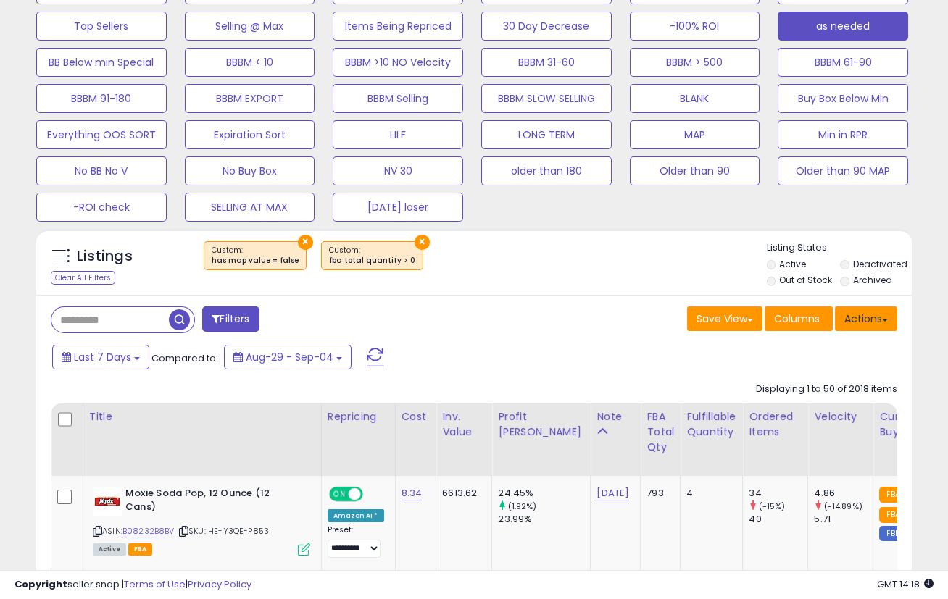
click at [862, 315] on button "Actions" at bounding box center [866, 319] width 62 height 25
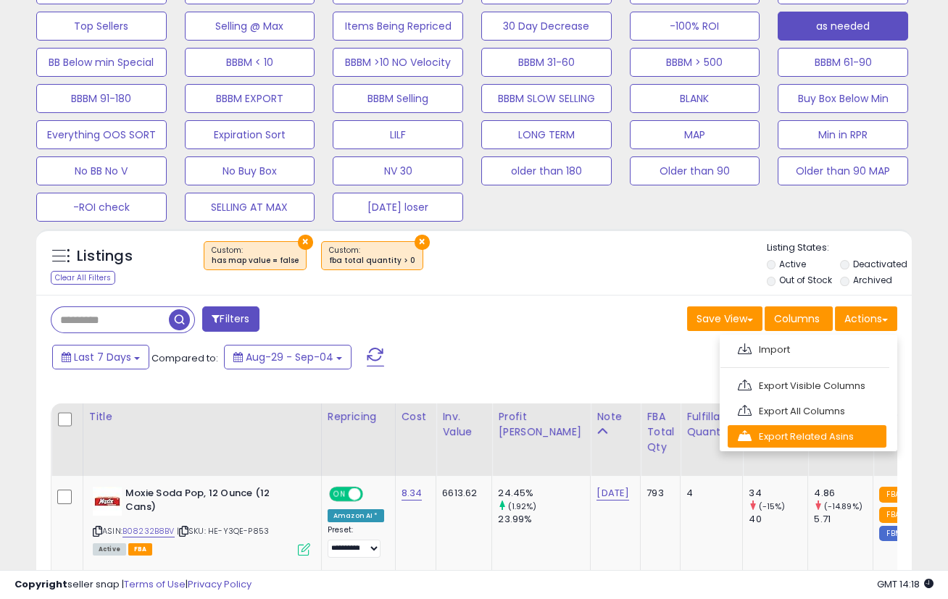
click at [807, 436] on link "Export Related Asins" at bounding box center [807, 436] width 159 height 22
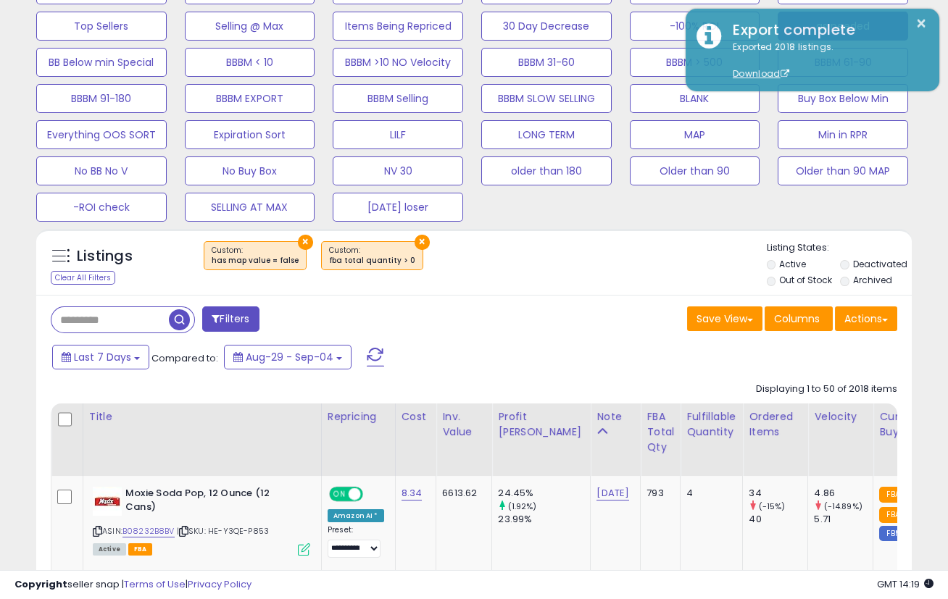
click at [720, 131] on button "MAP" at bounding box center [695, 134] width 130 height 29
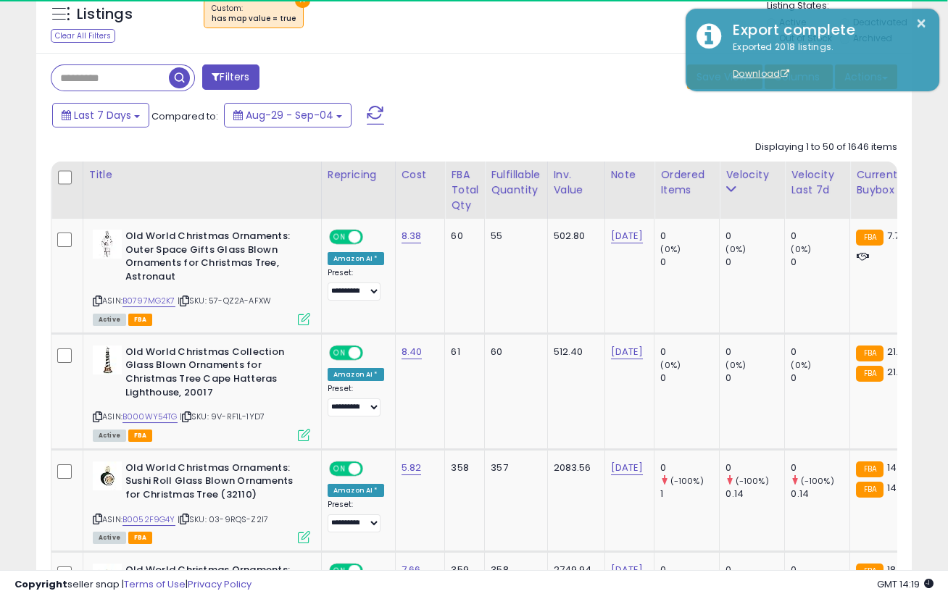
scroll to position [481, 0]
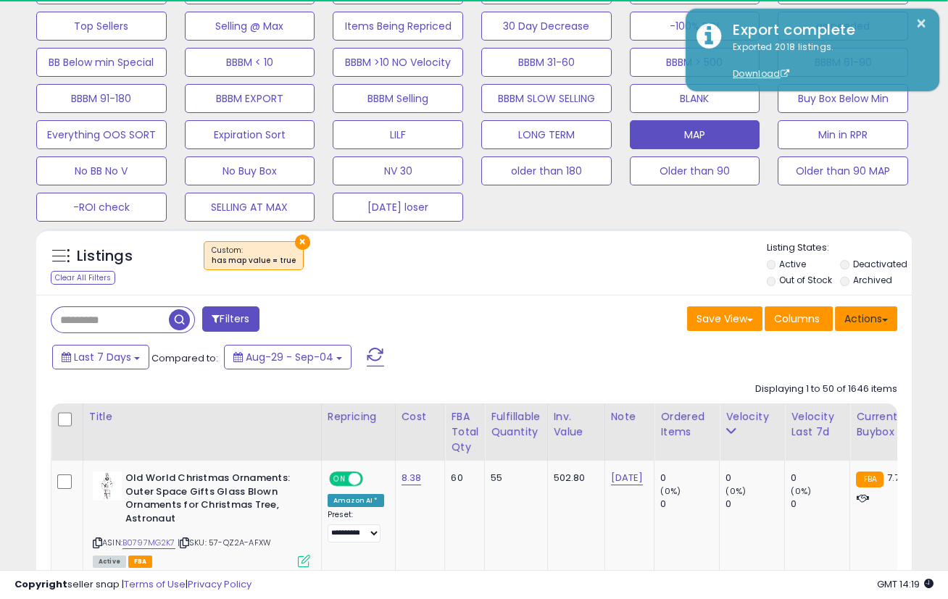
click at [860, 321] on button "Actions" at bounding box center [866, 319] width 62 height 25
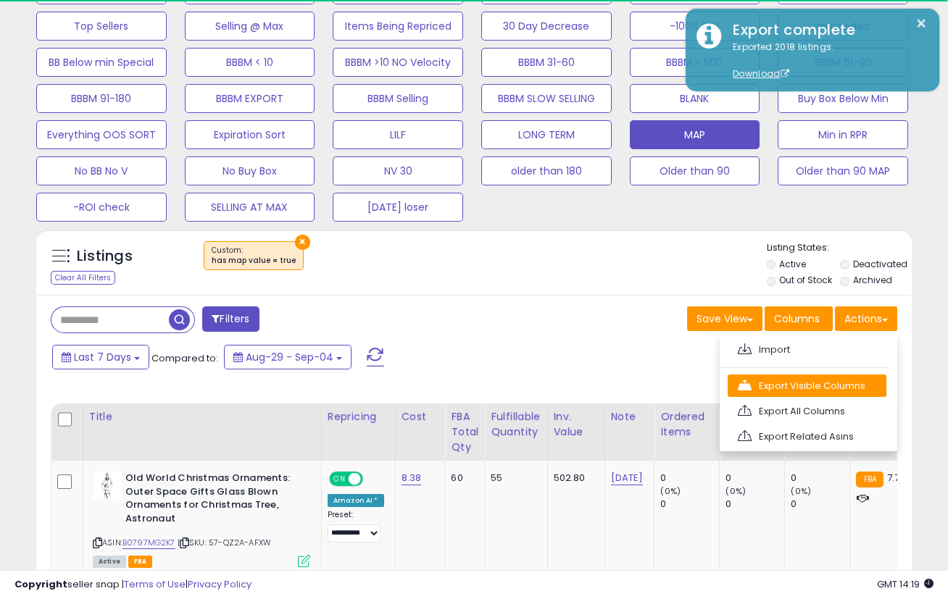
click at [822, 383] on link "Export Visible Columns" at bounding box center [807, 386] width 159 height 22
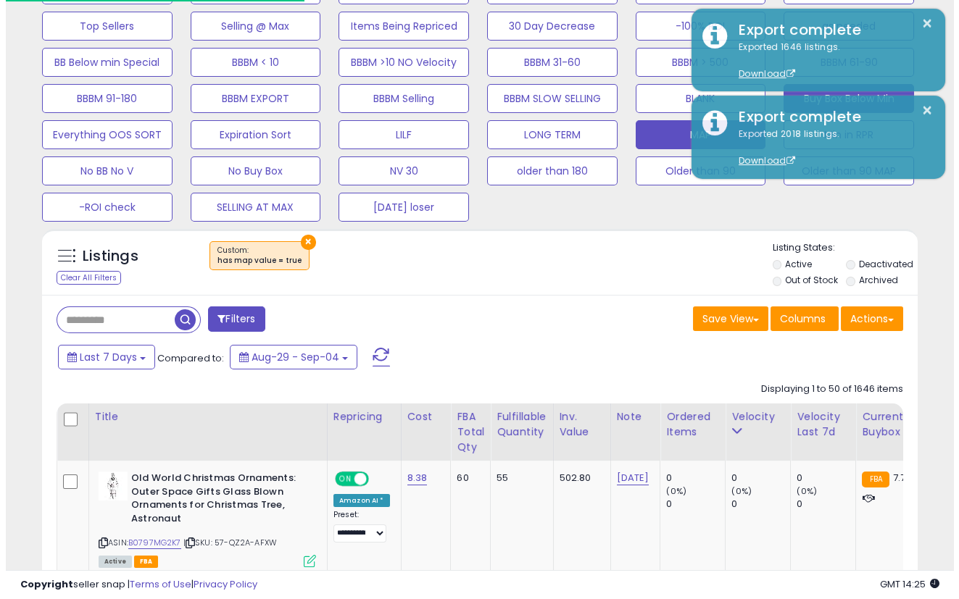
scroll to position [239, 0]
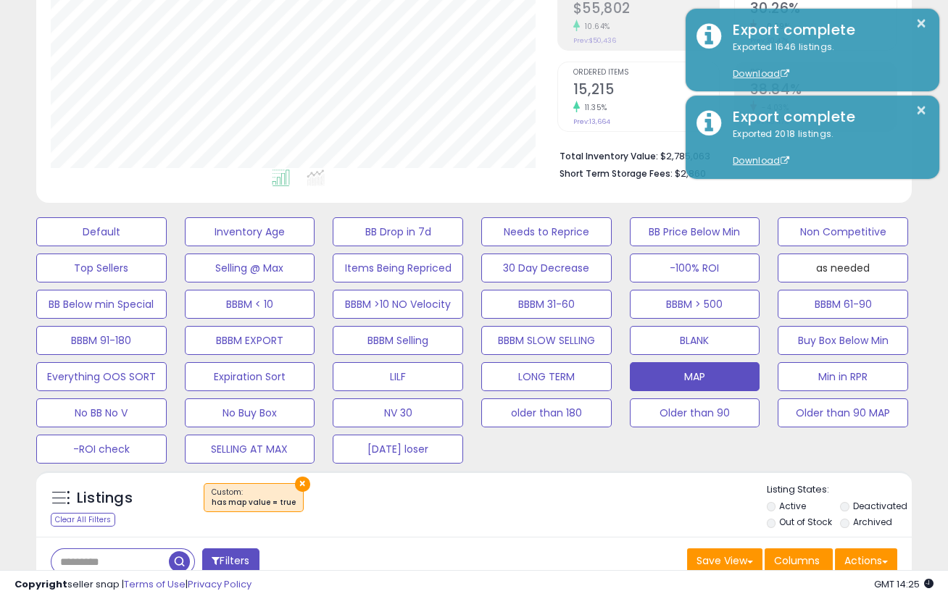
click at [858, 263] on button "as needed" at bounding box center [843, 268] width 130 height 29
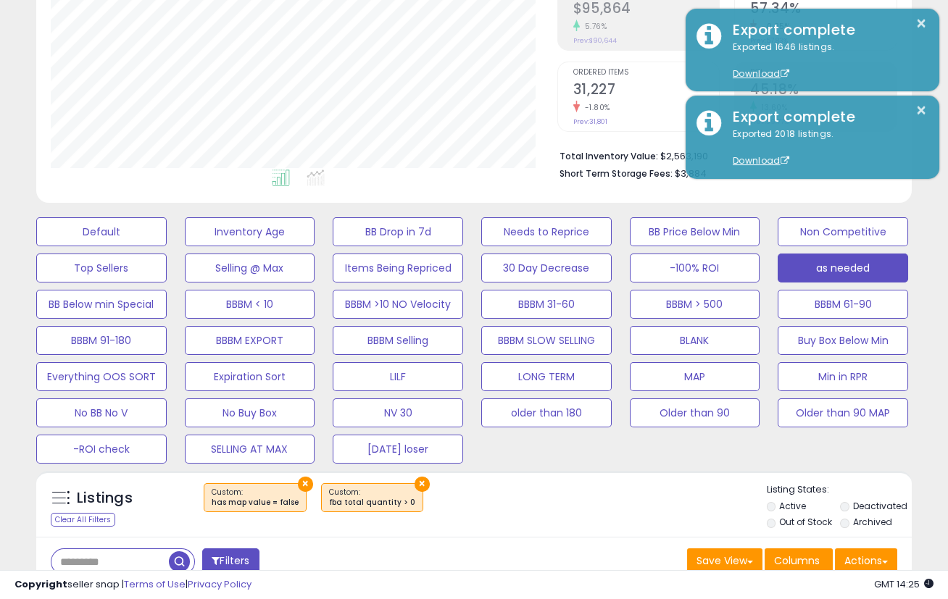
scroll to position [481, 0]
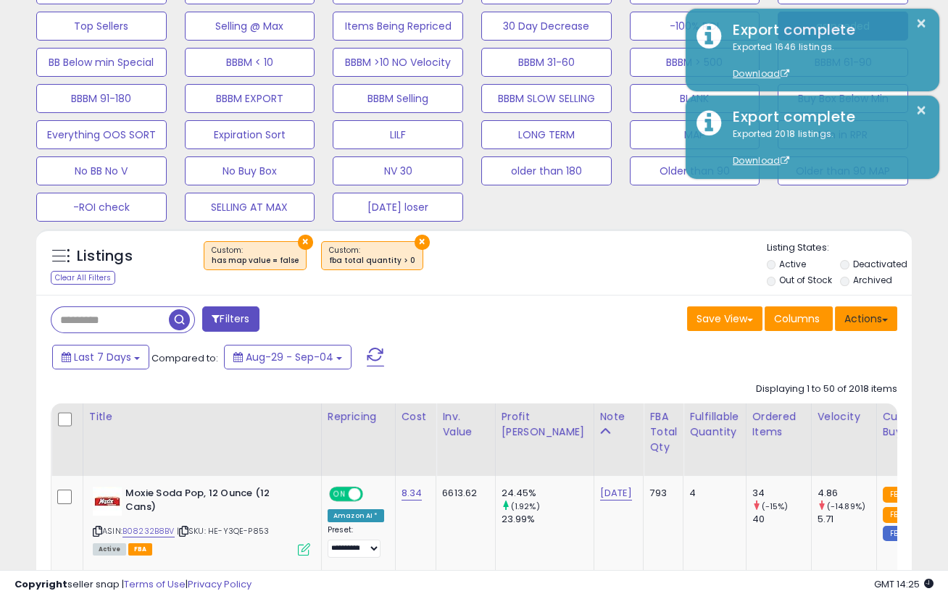
click at [861, 321] on button "Actions" at bounding box center [866, 319] width 62 height 25
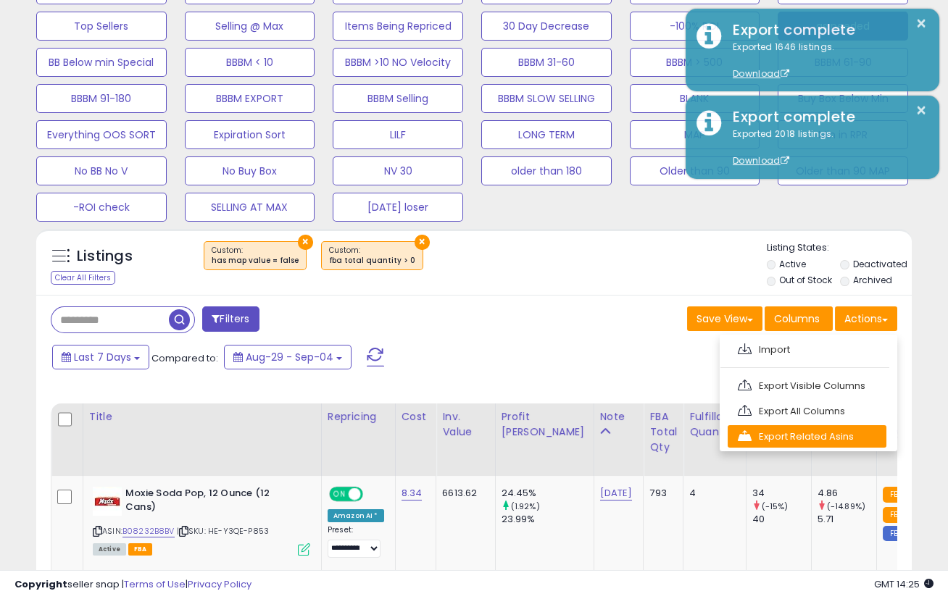
click at [812, 428] on link "Export Related Asins" at bounding box center [807, 436] width 159 height 22
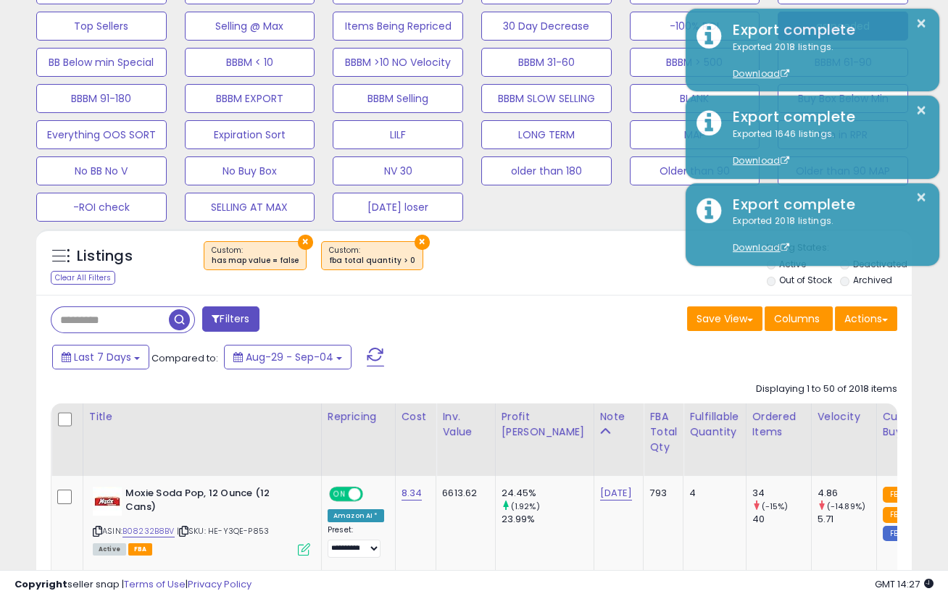
click at [561, 321] on div "Save View Save As New View Columns Actions Import" at bounding box center [691, 321] width 434 height 28
click at [643, 327] on div "Save View Save As New View Columns Actions Import" at bounding box center [691, 321] width 434 height 28
